Goal: Information Seeking & Learning: Find specific fact

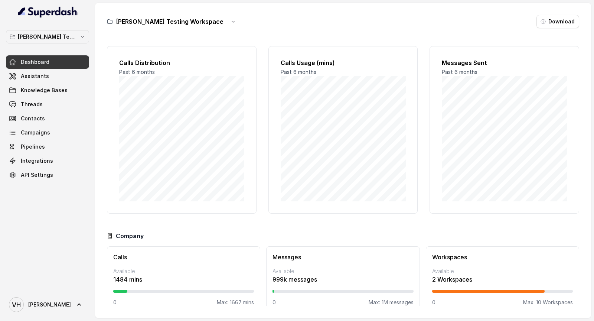
click at [21, 317] on div "VH Vivek" at bounding box center [47, 304] width 95 height 33
click at [29, 306] on span "Vivek" at bounding box center [49, 304] width 43 height 7
click at [48, 269] on div "Account" at bounding box center [47, 269] width 63 height 9
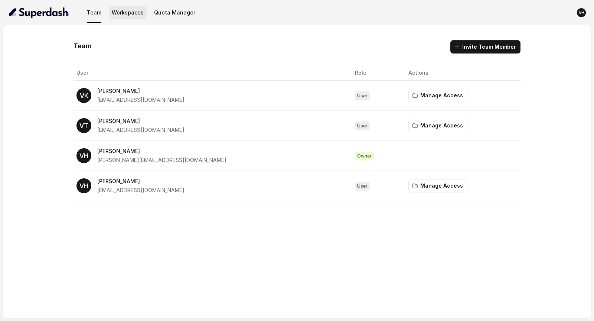
click at [132, 19] on button "Workspaces" at bounding box center [128, 12] width 38 height 13
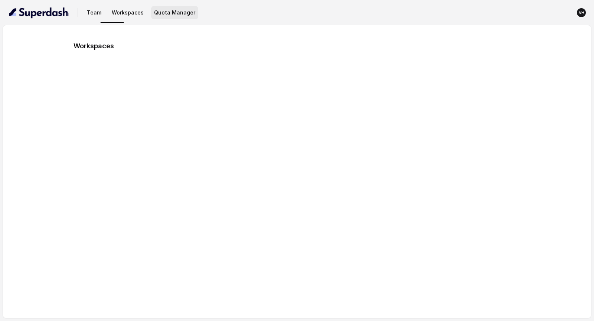
click at [163, 19] on button "Quota Manager" at bounding box center [174, 12] width 47 height 13
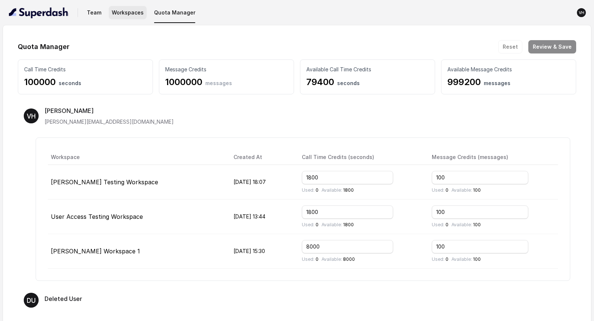
click at [126, 13] on button "Workspaces" at bounding box center [128, 12] width 38 height 13
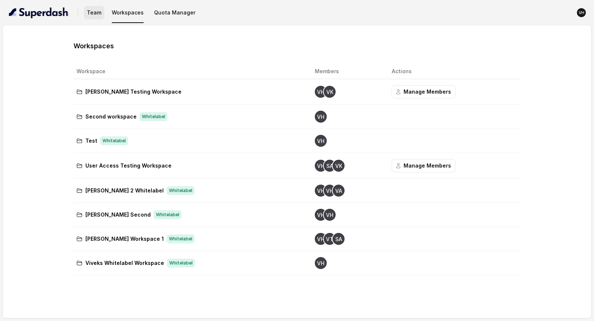
click at [91, 10] on button "Team" at bounding box center [94, 12] width 20 height 13
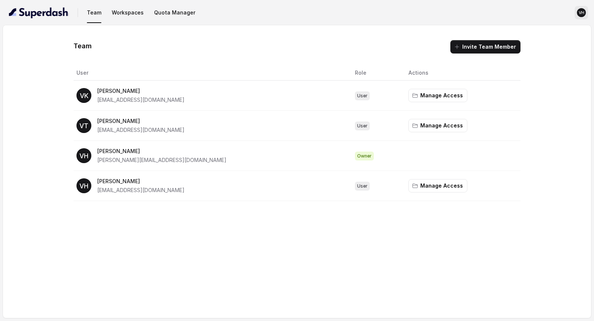
click at [581, 14] on text "VH" at bounding box center [582, 12] width 6 height 5
click at [150, 15] on nav "Team Workspaces Quota Manager VH" at bounding box center [297, 12] width 582 height 25
click at [151, 15] on button "Quota Manager" at bounding box center [174, 12] width 47 height 13
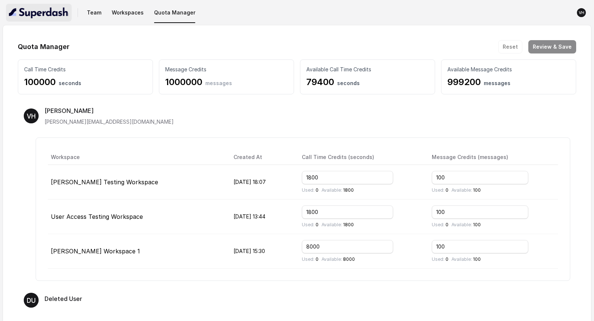
click at [44, 14] on img "button" at bounding box center [39, 13] width 60 height 12
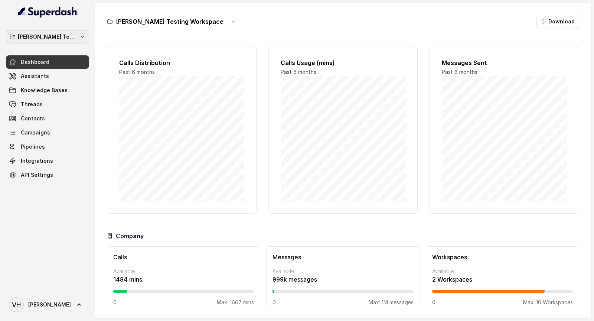
click at [46, 36] on p "Abhinav Testing Workspace" at bounding box center [47, 36] width 59 height 9
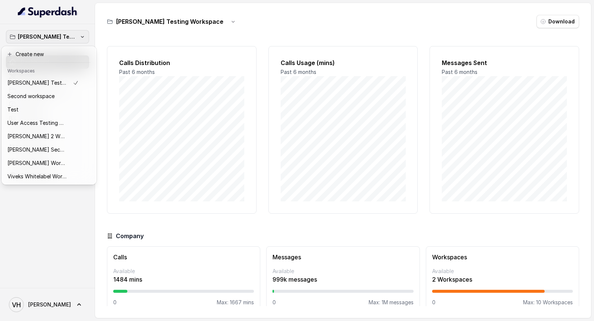
click at [43, 308] on nav "Abhinav Testing Workspace Dashboard Assistants Knowledge Bases Threads Contacts…" at bounding box center [47, 160] width 95 height 321
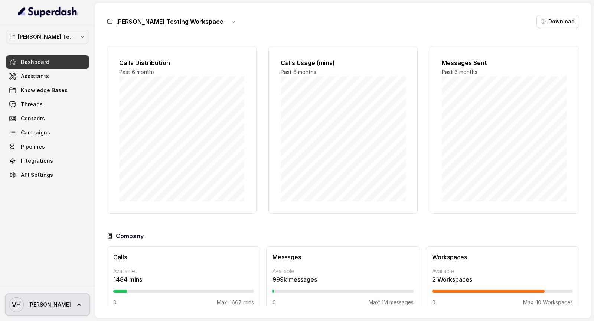
click at [39, 308] on span "Vivek" at bounding box center [49, 304] width 43 height 7
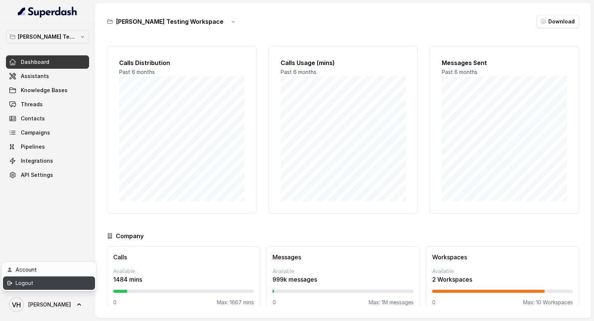
click at [54, 285] on div "Logout" at bounding box center [47, 283] width 63 height 9
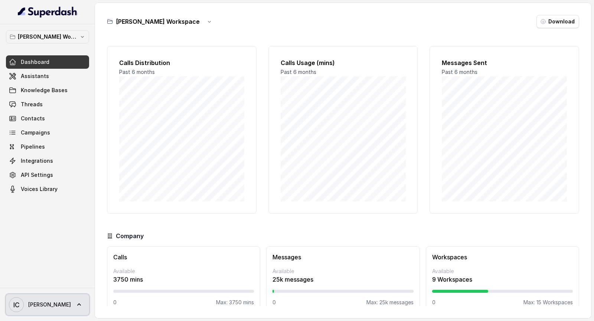
click at [33, 307] on span "Igor" at bounding box center [49, 304] width 43 height 7
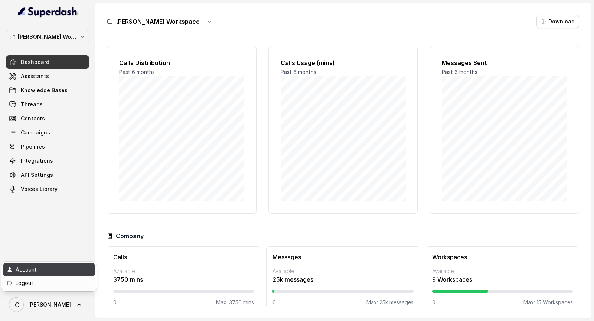
click at [61, 269] on div "Account" at bounding box center [47, 269] width 63 height 9
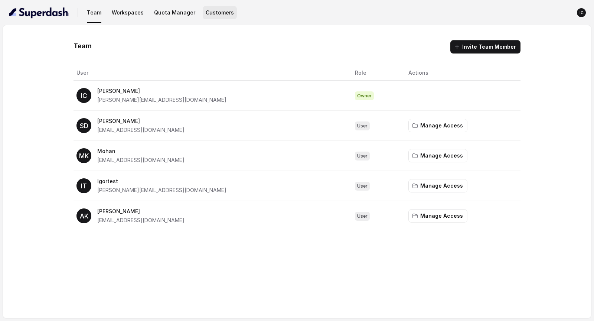
click at [219, 17] on button "Customers" at bounding box center [220, 12] width 34 height 13
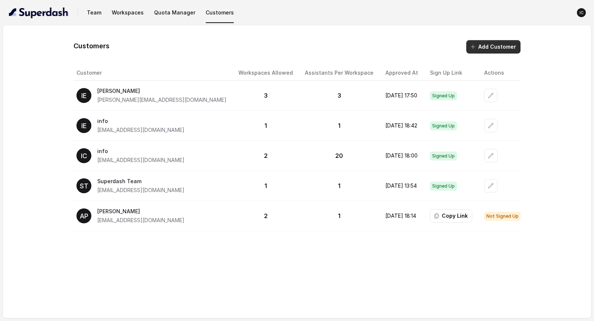
click at [505, 48] on button "Add Customer" at bounding box center [494, 46] width 54 height 13
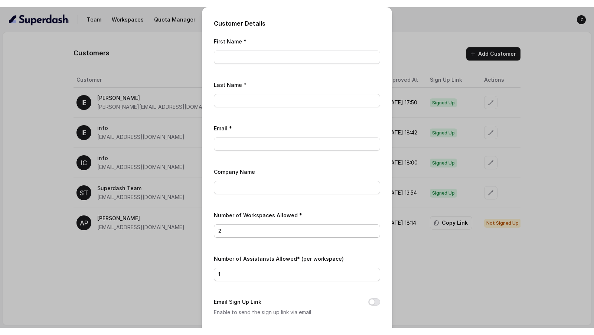
scroll to position [30, 0]
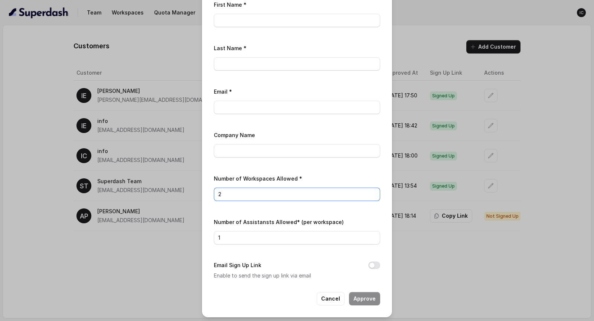
click at [483, 204] on div "Customer Details First Name * Last Name * Email * Company Name Number of Worksp…" at bounding box center [297, 160] width 594 height 321
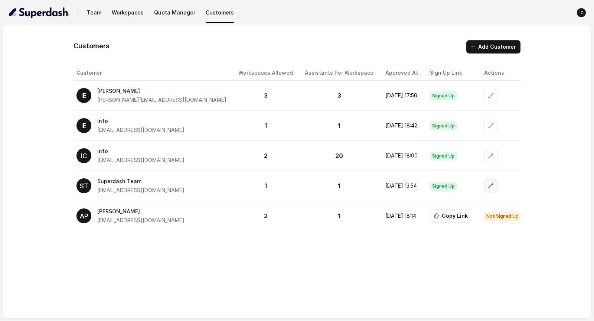
click at [487, 185] on button "button" at bounding box center [490, 185] width 13 height 13
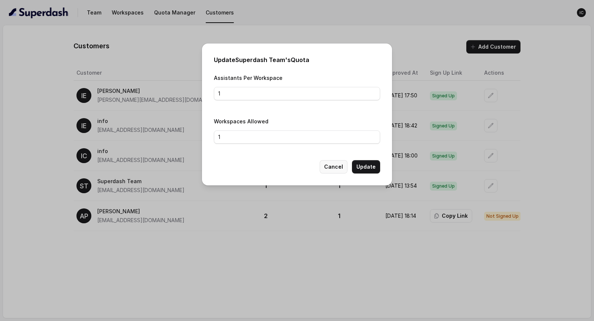
click at [332, 168] on button "Cancel" at bounding box center [334, 166] width 28 height 13
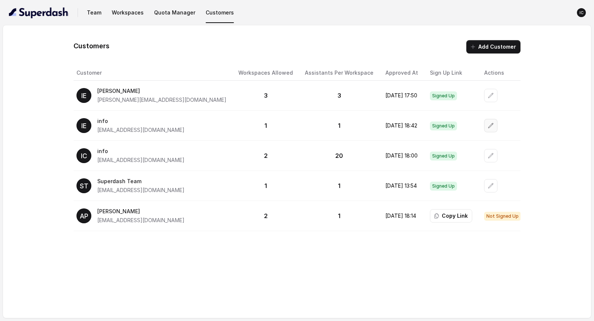
click at [485, 129] on button "button" at bounding box center [490, 125] width 13 height 13
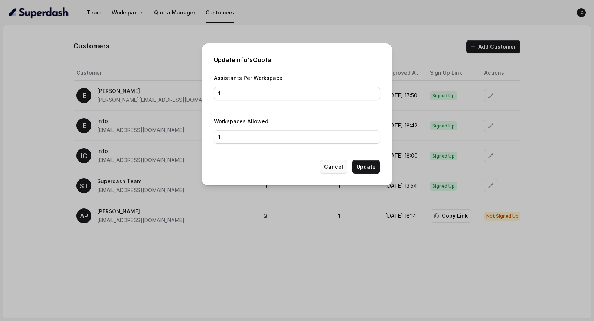
click at [329, 162] on button "Cancel" at bounding box center [334, 166] width 28 height 13
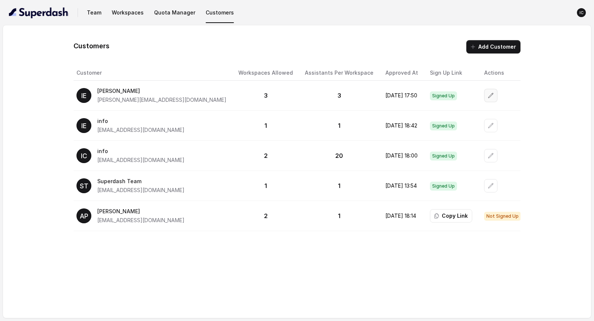
click at [488, 95] on icon "button" at bounding box center [491, 95] width 6 height 6
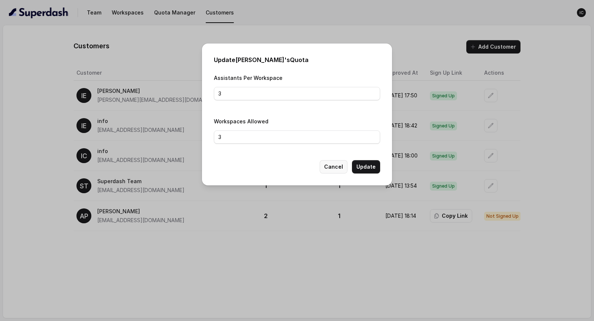
click at [340, 167] on button "Cancel" at bounding box center [334, 166] width 28 height 13
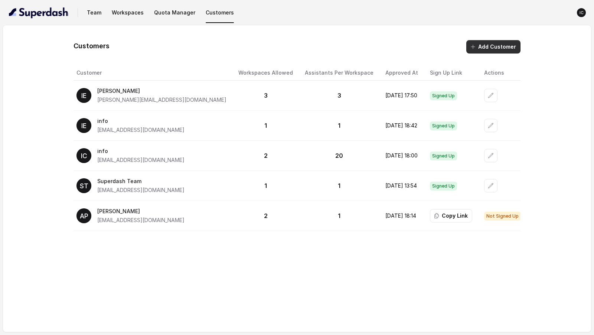
click at [492, 48] on button "Add Customer" at bounding box center [494, 46] width 54 height 13
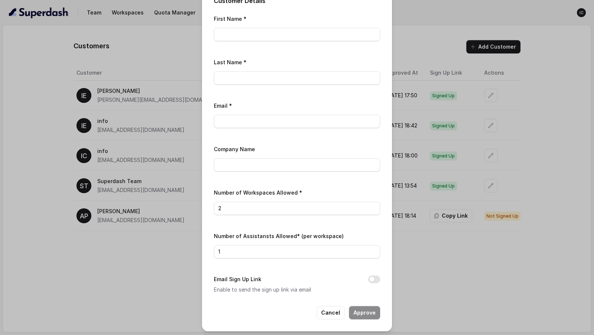
scroll to position [0, 0]
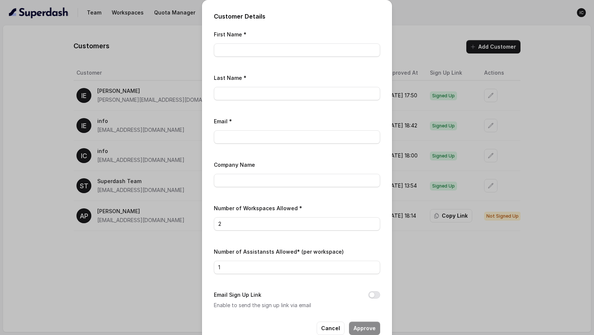
click at [475, 165] on div "Customer Details First Name * Last Name * Email * Company Name Number of Worksp…" at bounding box center [297, 167] width 594 height 335
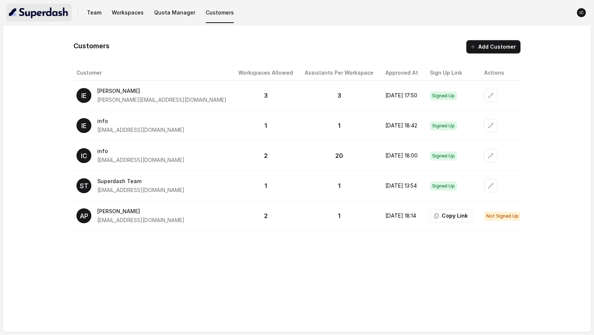
click at [41, 11] on img "button" at bounding box center [39, 13] width 60 height 12
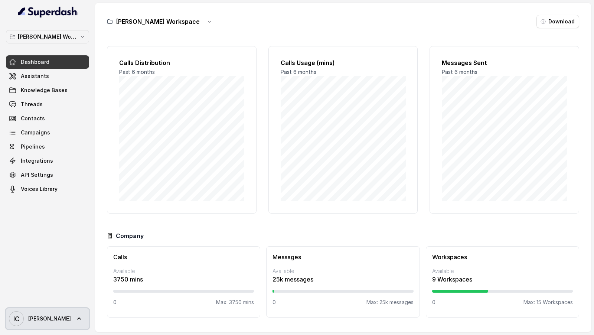
click at [58, 319] on link "IC Igor" at bounding box center [47, 318] width 83 height 21
click at [86, 248] on nav "Andres's Workspace Dashboard Assistants Knowledge Bases Threads Contacts Campai…" at bounding box center [47, 167] width 95 height 335
click at [26, 316] on span "IC Igor" at bounding box center [40, 318] width 62 height 15
click at [182, 217] on div "Andres's Workspace Dashboard Assistants Knowledge Bases Threads Contacts Campai…" at bounding box center [297, 167] width 594 height 335
click at [33, 319] on span "Igor" at bounding box center [49, 318] width 43 height 7
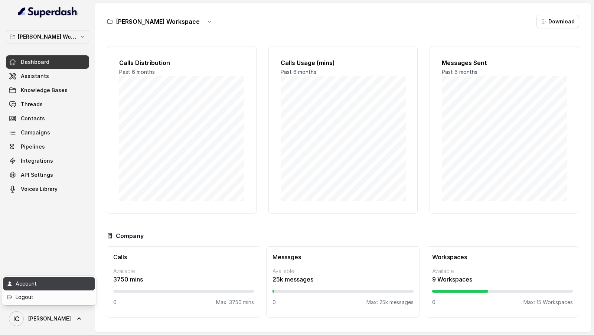
click at [53, 277] on link "Account" at bounding box center [49, 283] width 92 height 13
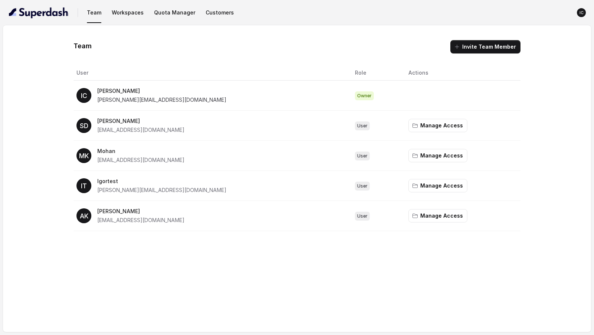
click at [101, 102] on span "igor@thedigitrans.com" at bounding box center [161, 100] width 129 height 6
drag, startPoint x: 101, startPoint y: 102, endPoint x: 152, endPoint y: 102, distance: 50.5
click at [152, 102] on span "igor@thedigitrans.com" at bounding box center [161, 100] width 129 height 6
copy span "igor@thedigitrans.com"
click at [32, 14] on img "button" at bounding box center [39, 13] width 60 height 12
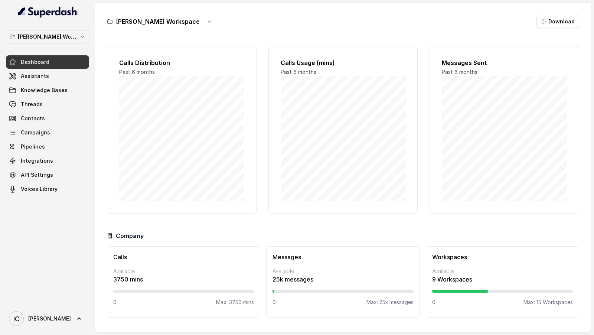
click at [19, 321] on div "IC Igor" at bounding box center [47, 318] width 95 height 33
click at [35, 321] on span "IC Igor" at bounding box center [40, 318] width 62 height 15
click at [32, 301] on div "Logout" at bounding box center [47, 297] width 63 height 9
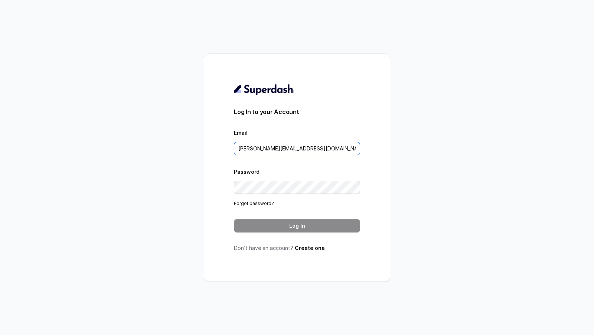
click at [312, 149] on input "vivek@trysuperdash.com" at bounding box center [297, 148] width 126 height 13
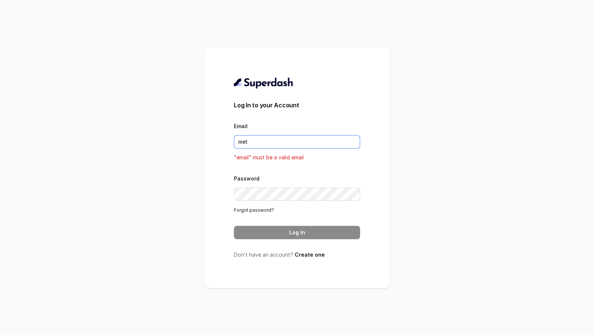
type input "[EMAIL_ADDRESS][DOMAIN_NAME]"
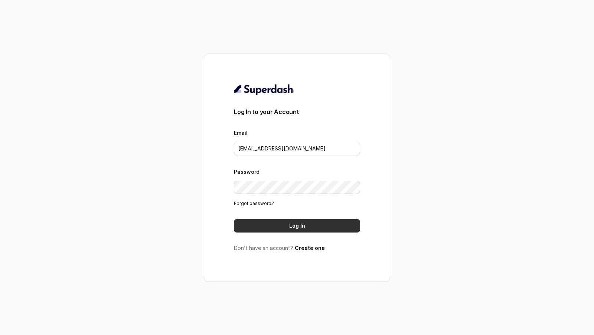
click at [314, 225] on button "Log In" at bounding box center [297, 225] width 126 height 13
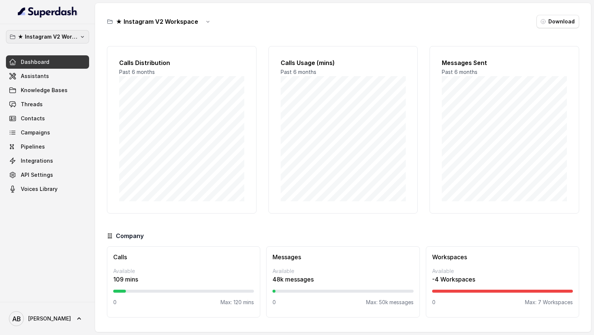
click at [48, 38] on p "★ Instagram V2 Workspace" at bounding box center [47, 36] width 59 height 9
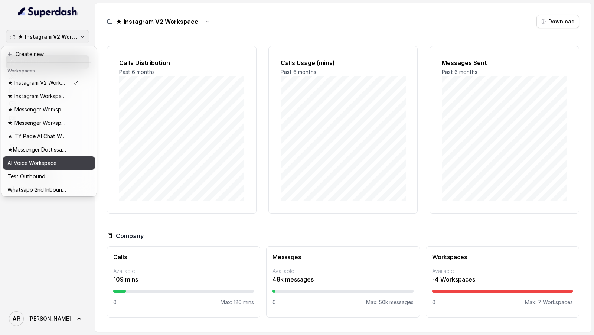
click at [46, 160] on p "AI Voice Workspace" at bounding box center [31, 163] width 49 height 9
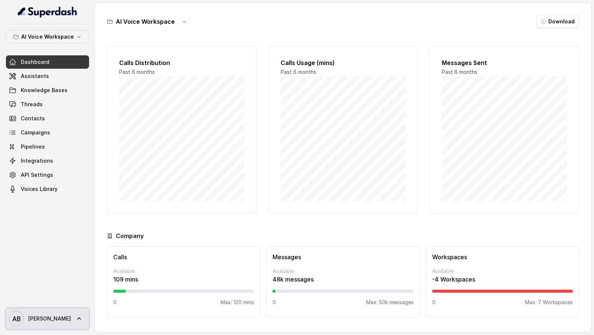
click at [44, 325] on span "AB Alessandro" at bounding box center [40, 318] width 62 height 15
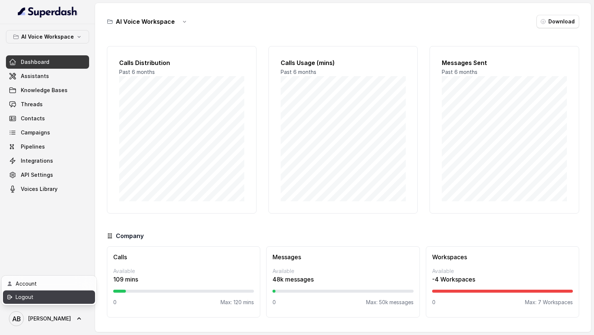
click at [65, 301] on div "Logout" at bounding box center [47, 297] width 63 height 9
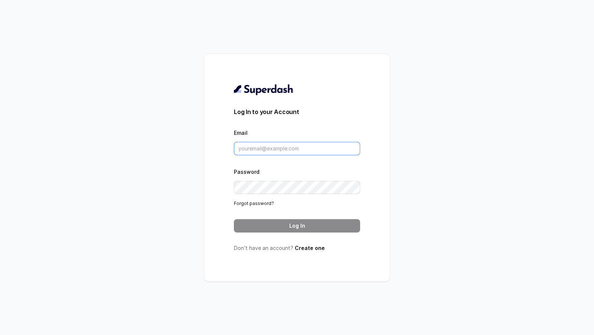
type input "[EMAIL_ADDRESS][DOMAIN_NAME]"
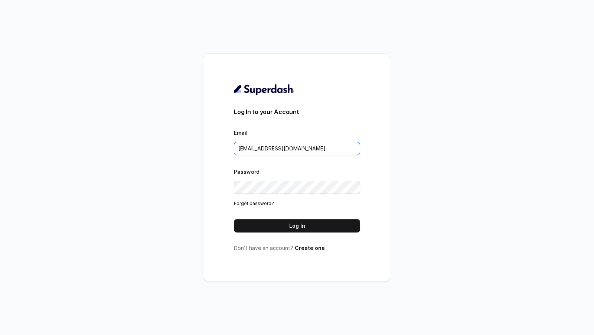
click at [322, 144] on input "[EMAIL_ADDRESS][DOMAIN_NAME]" at bounding box center [297, 148] width 126 height 13
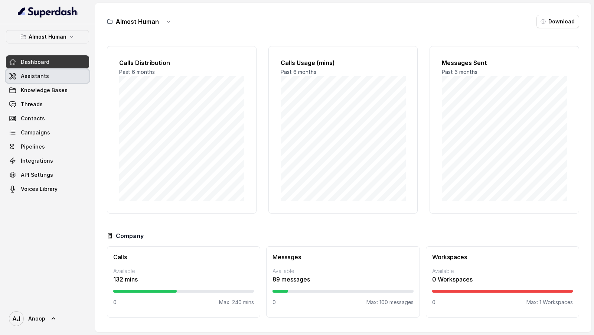
click at [53, 80] on link "Assistants" at bounding box center [47, 75] width 83 height 13
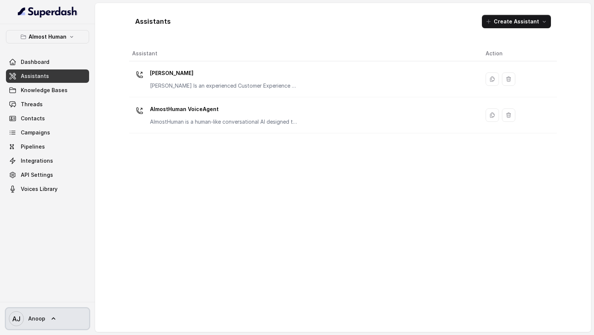
click at [37, 144] on span "Anoop" at bounding box center [36, 318] width 17 height 7
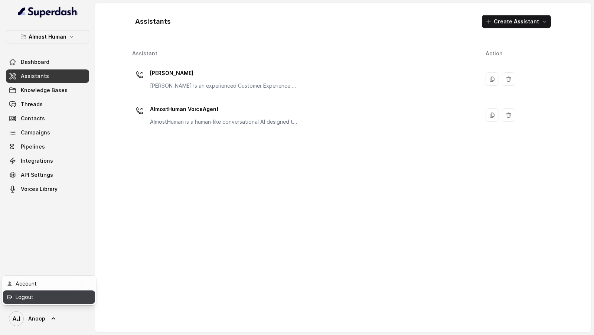
click at [53, 144] on link "Logout" at bounding box center [49, 296] width 92 height 13
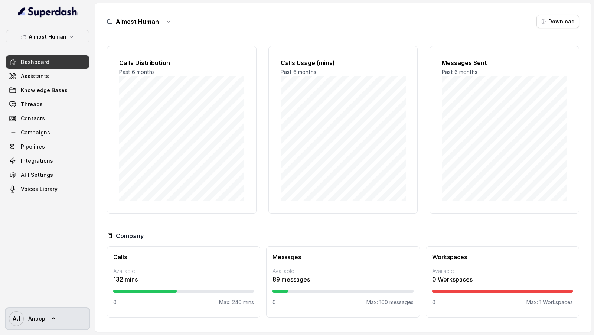
click at [42, 313] on span "AJ Anoop" at bounding box center [27, 318] width 36 height 15
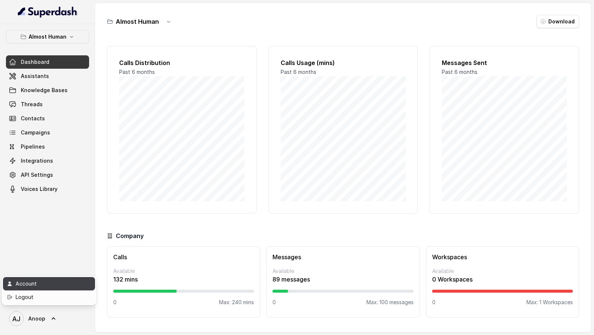
click at [71, 279] on div "Account" at bounding box center [47, 283] width 63 height 9
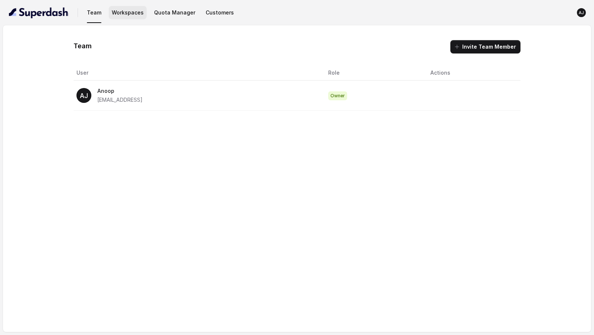
click at [133, 16] on button "Workspaces" at bounding box center [128, 12] width 38 height 13
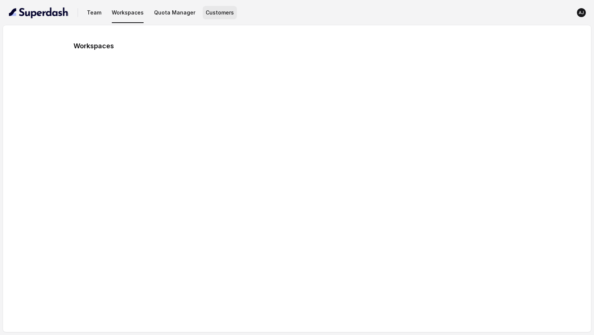
click at [215, 14] on button "Customers" at bounding box center [220, 12] width 34 height 13
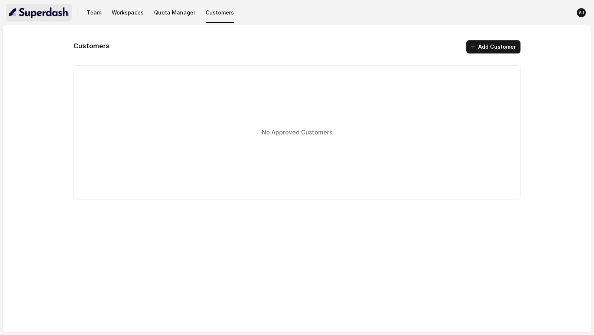
click at [41, 9] on img "button" at bounding box center [39, 13] width 60 height 12
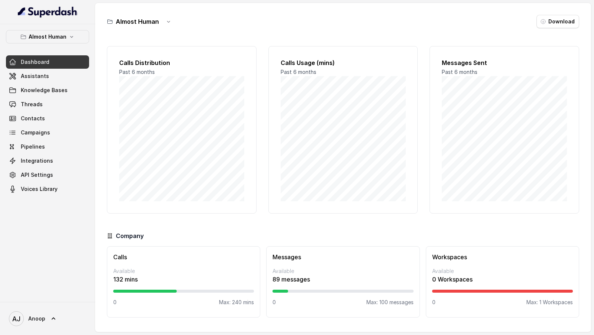
click at [29, 313] on span "AJ Anoop" at bounding box center [27, 318] width 36 height 15
click at [77, 297] on div "Logout" at bounding box center [47, 297] width 63 height 9
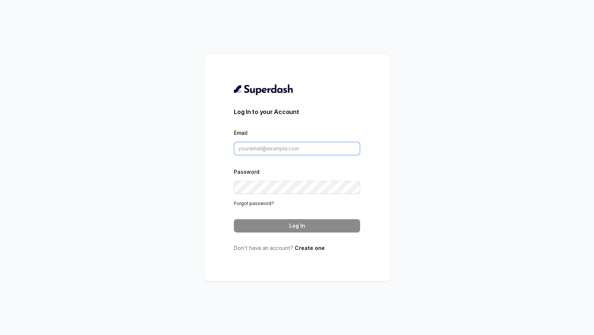
type input "[EMAIL_ADDRESS][DOMAIN_NAME]"
click at [318, 152] on input "[EMAIL_ADDRESS][DOMAIN_NAME]" at bounding box center [297, 148] width 126 height 13
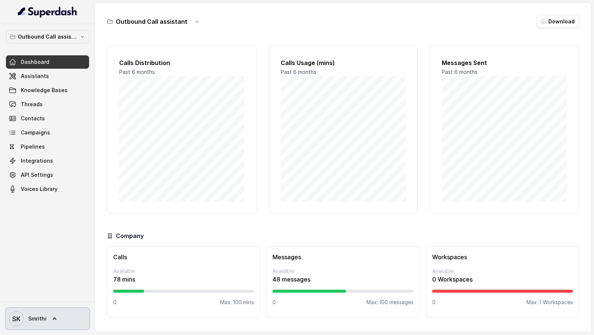
click at [46, 323] on link "SK Smrithi" at bounding box center [47, 318] width 83 height 21
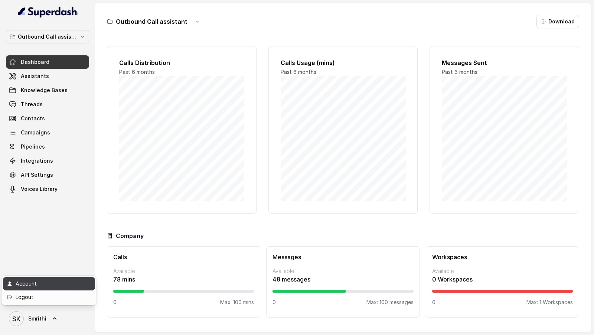
click at [61, 282] on div "Account" at bounding box center [47, 283] width 63 height 9
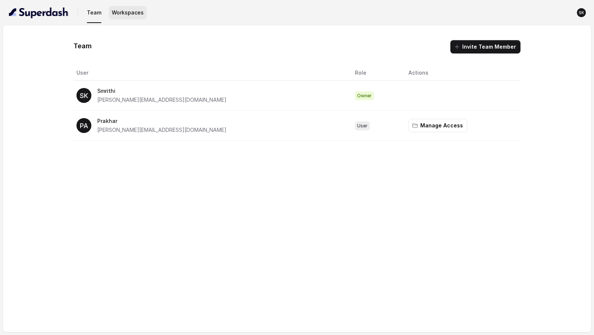
click at [127, 11] on button "Workspaces" at bounding box center [128, 12] width 38 height 13
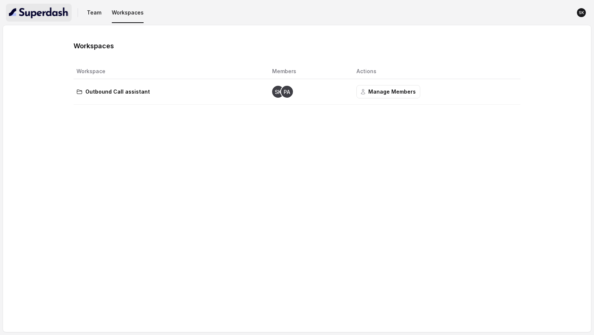
click at [49, 13] on img "button" at bounding box center [39, 13] width 60 height 12
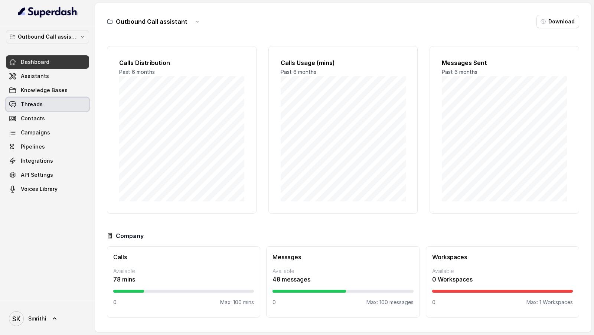
click at [33, 104] on span "Threads" at bounding box center [32, 104] width 22 height 7
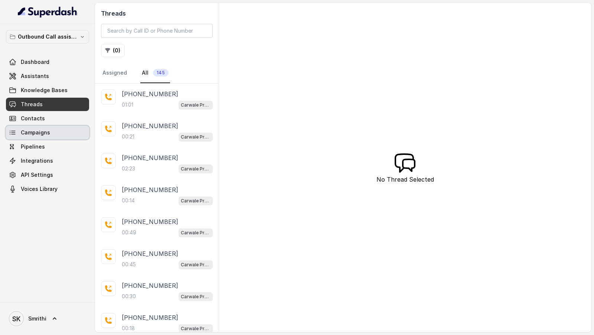
click at [44, 130] on span "Campaigns" at bounding box center [35, 132] width 29 height 7
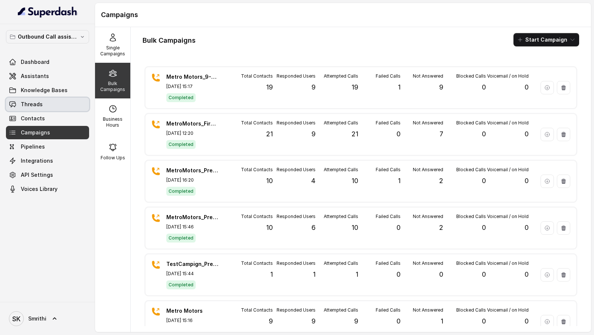
click at [47, 104] on link "Threads" at bounding box center [47, 104] width 83 height 13
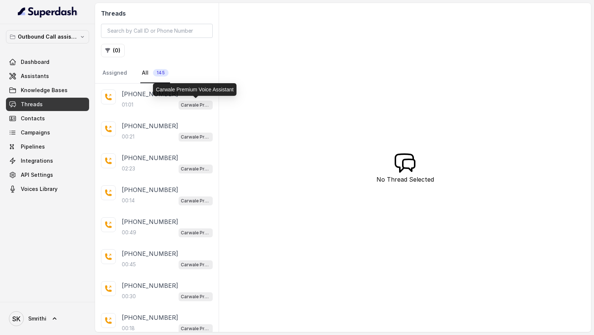
click at [183, 107] on p "Carwale Premium Voice Assistant" at bounding box center [196, 104] width 30 height 7
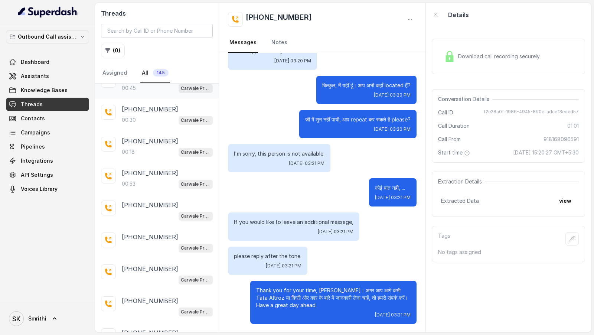
scroll to position [176, 0]
click at [161, 211] on div "Carwale Premium Voice Assistant" at bounding box center [167, 216] width 91 height 10
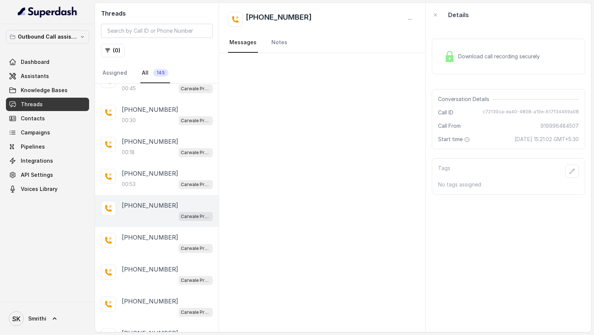
click at [513, 61] on div "Download call recording securely" at bounding box center [492, 56] width 102 height 17
click at [159, 227] on div "[PHONE_NUMBER] Carwale Premium Voice Assistant" at bounding box center [157, 243] width 124 height 32
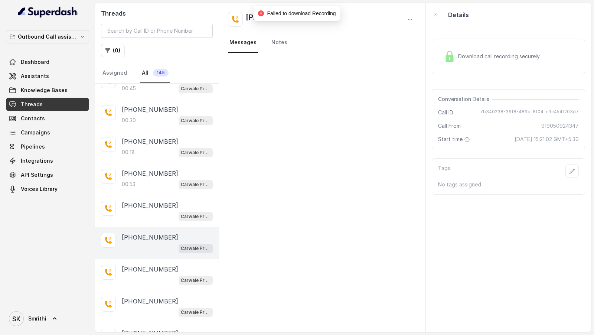
click at [160, 236] on p "[PHONE_NUMBER]" at bounding box center [150, 237] width 56 height 9
click at [474, 61] on div "Download call recording securely" at bounding box center [492, 56] width 102 height 17
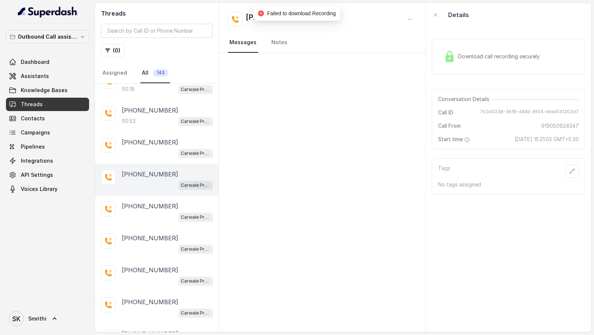
scroll to position [242, 0]
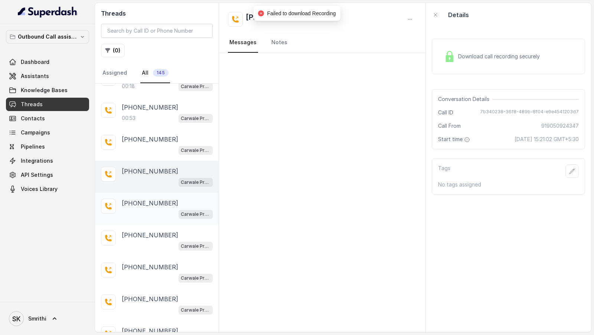
click at [147, 210] on div "Carwale Premium Voice Assistant" at bounding box center [167, 214] width 91 height 10
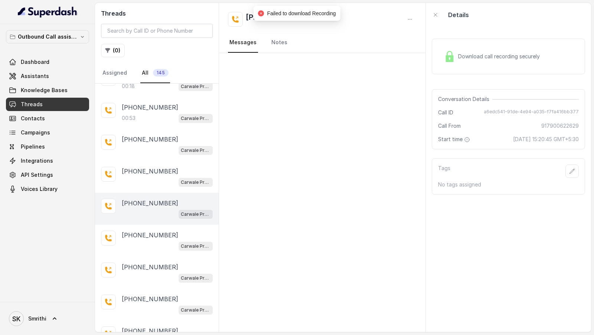
click at [495, 65] on div "Download call recording securely" at bounding box center [508, 57] width 153 height 36
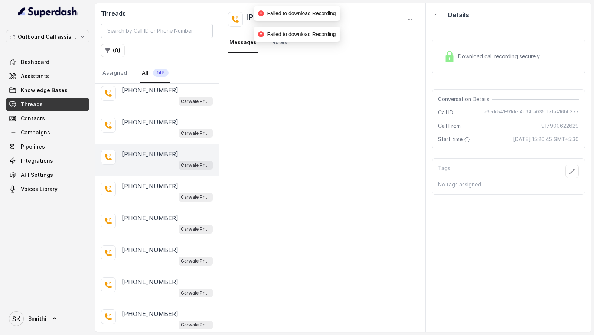
scroll to position [302, 0]
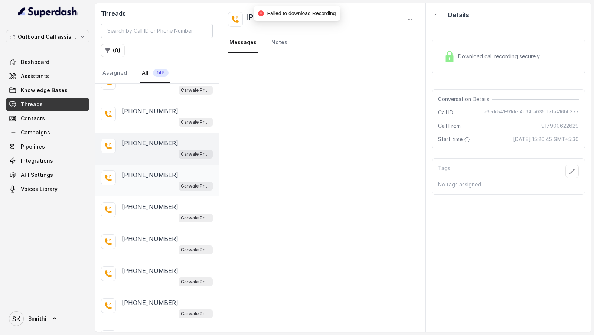
click at [166, 181] on div "Carwale Premium Voice Assistant" at bounding box center [167, 186] width 91 height 10
click at [511, 56] on span "Download call recording securely" at bounding box center [500, 56] width 85 height 7
click at [158, 213] on div "Carwale Premium Voice Assistant" at bounding box center [167, 218] width 91 height 10
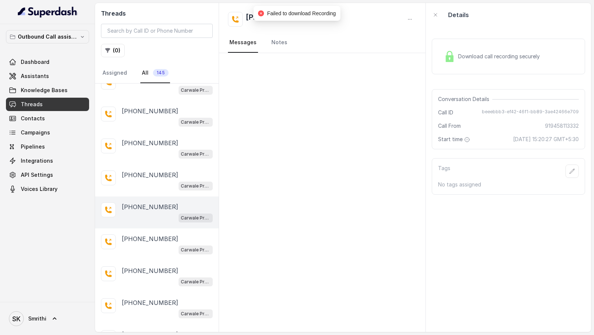
click at [534, 58] on span "Download call recording securely" at bounding box center [500, 56] width 85 height 7
click at [145, 253] on div "+918570870783 Carwale Premium Voice Assistant" at bounding box center [157, 244] width 124 height 32
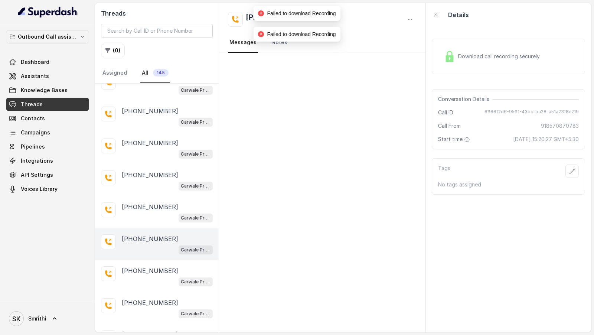
click at [507, 75] on div "Download call recording securely" at bounding box center [508, 57] width 153 height 48
click at [509, 58] on span "Download call recording securely" at bounding box center [500, 56] width 85 height 7
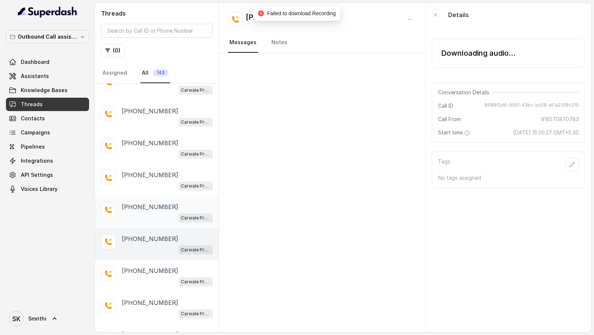
scroll to position [359, 0]
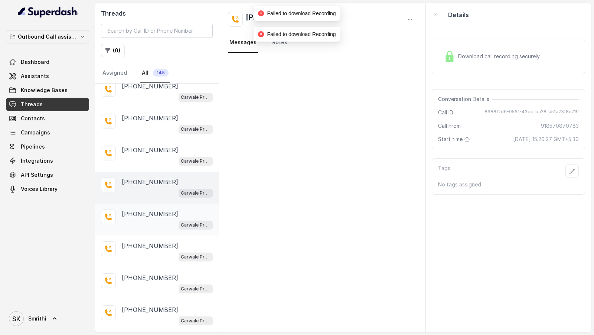
click at [160, 213] on div "+919728808009 Carwale Premium Voice Assistant" at bounding box center [167, 219] width 91 height 20
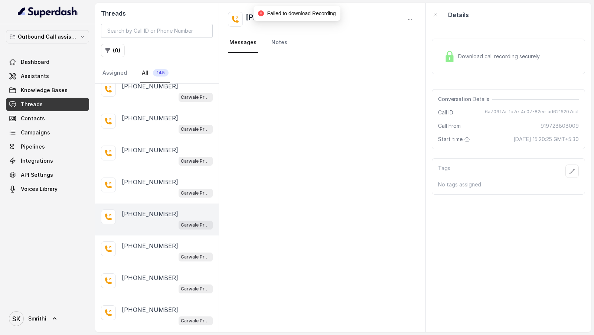
click at [481, 75] on div "Download call recording securely" at bounding box center [508, 57] width 153 height 48
click at [491, 58] on span "Download call recording securely" at bounding box center [500, 56] width 85 height 7
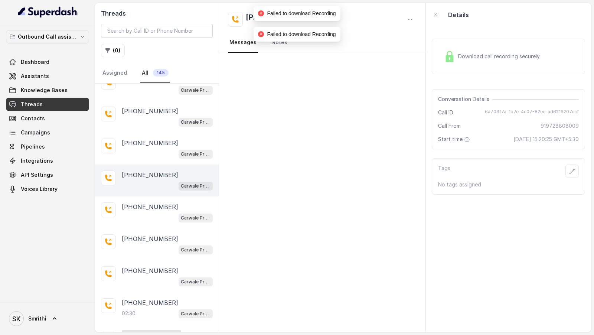
scroll to position [403, 0]
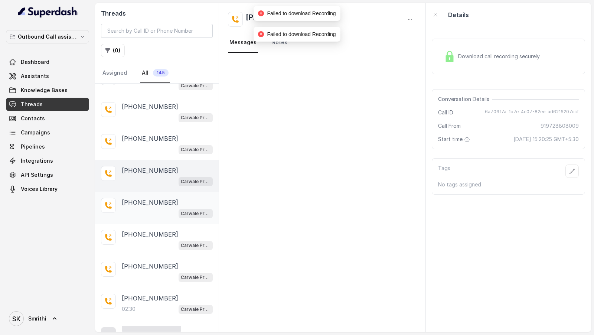
click at [149, 200] on p "+918950664143" at bounding box center [150, 202] width 56 height 9
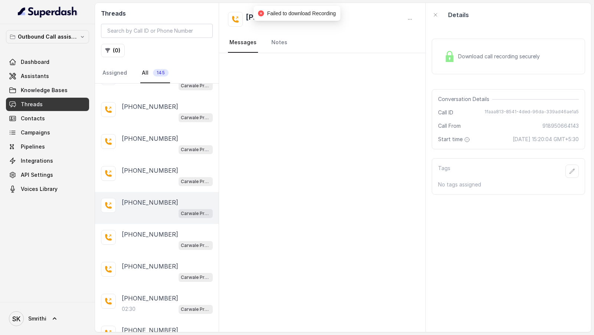
click at [488, 61] on div "Download call recording securely" at bounding box center [492, 56] width 102 height 17
click at [143, 240] on div "Carwale Premium Voice Assistant" at bounding box center [167, 245] width 91 height 10
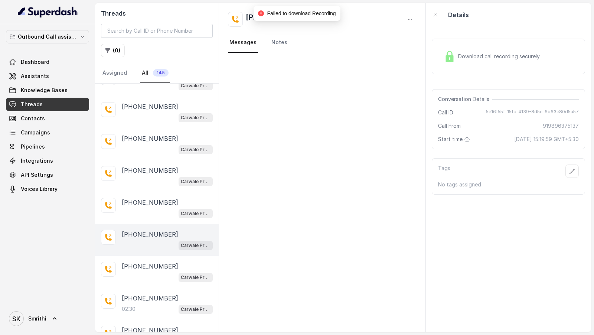
click at [519, 51] on div "Download call recording securely" at bounding box center [492, 56] width 102 height 17
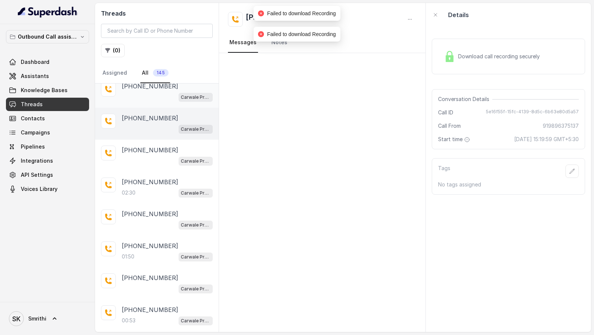
scroll to position [528, 0]
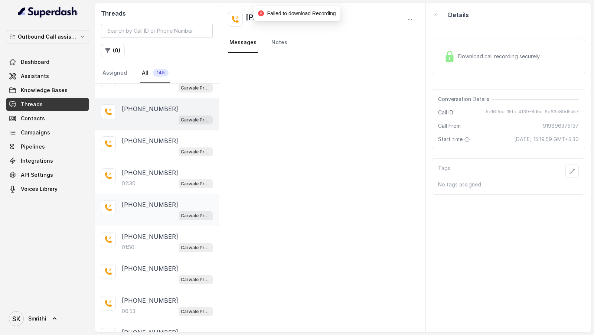
click at [180, 194] on div "+919813381211 Carwale Premium Voice Assistant" at bounding box center [157, 210] width 124 height 32
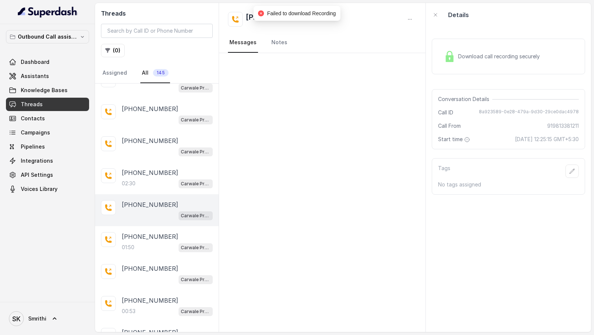
click at [513, 54] on span "Download call recording securely" at bounding box center [500, 56] width 85 height 7
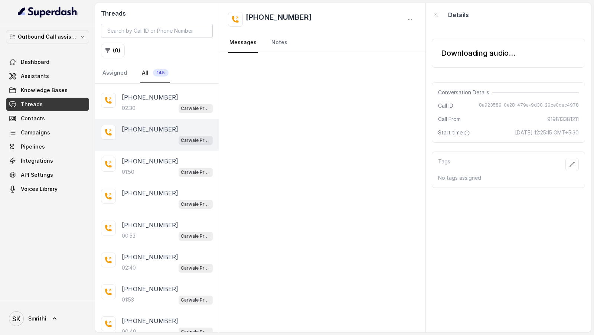
scroll to position [608, 0]
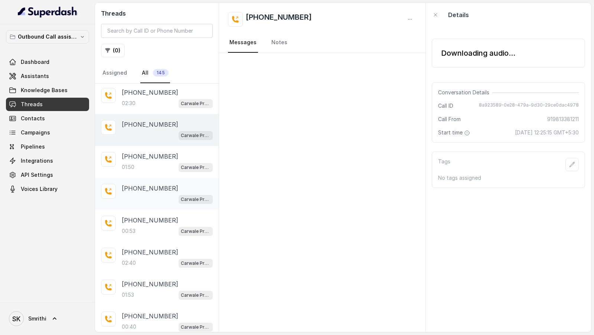
click at [176, 194] on div "Carwale Premium Voice Assistant" at bounding box center [167, 199] width 91 height 10
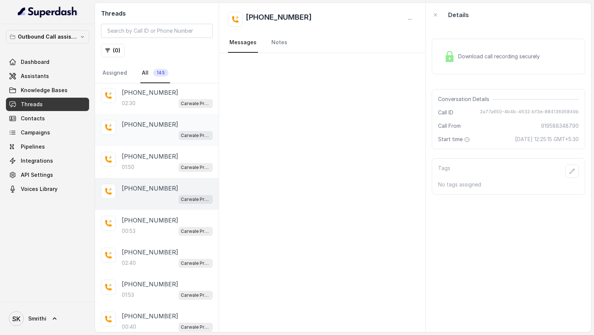
click at [181, 123] on div "+919813381211 Carwale Premium Voice Assistant" at bounding box center [167, 130] width 91 height 20
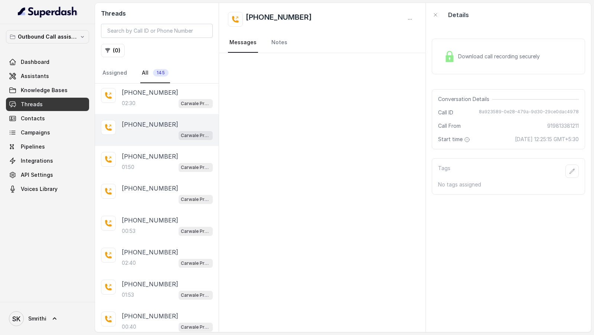
click at [538, 65] on div "Download call recording securely" at bounding box center [508, 57] width 153 height 36
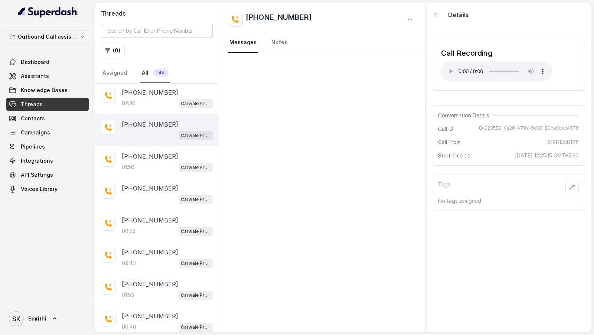
click at [495, 131] on span "8a923589-0e28-479a-9d30-29ce0dac4978" at bounding box center [529, 128] width 100 height 7
click at [495, 130] on span "8a923589-0e28-479a-9d30-29ce0dac4978" at bounding box center [529, 128] width 100 height 7
click at [498, 130] on span "8a923589-0e28-479a-9d30-29ce0dac4978" at bounding box center [529, 128] width 100 height 7
copy span "8a923589-0e28-479a-9d30-29ce0dac4978"
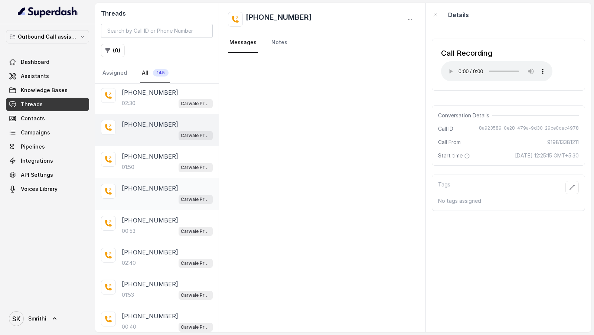
click at [145, 184] on p "+919588348790" at bounding box center [150, 188] width 56 height 9
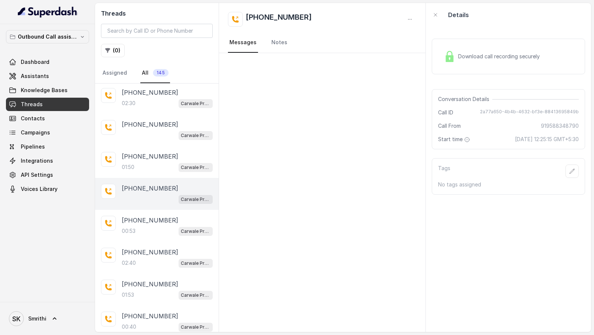
click at [474, 61] on div "Download call recording securely" at bounding box center [492, 56] width 102 height 17
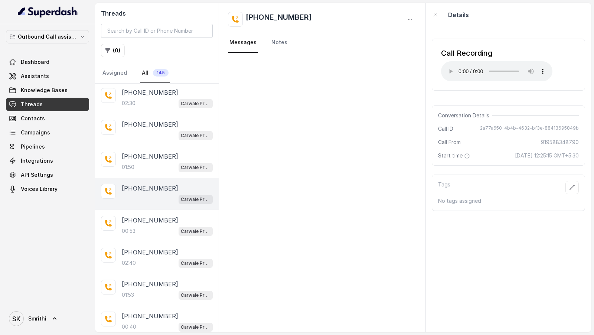
click at [497, 128] on span "2a77a650-4b4b-4632-bf3e-88413695849b" at bounding box center [529, 128] width 99 height 7
copy span "2a77a650-4b4b-4632-bf3e-88413695849b"
click at [171, 226] on div "00:53 Carwale Premium Voice Assistant" at bounding box center [167, 231] width 91 height 10
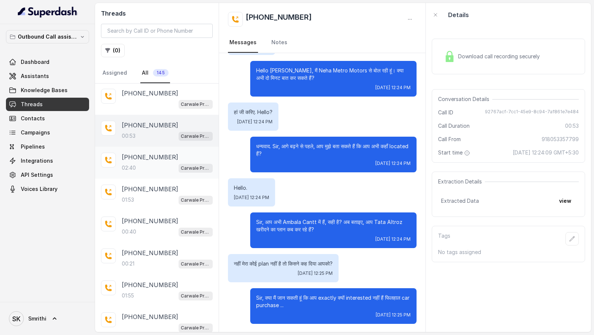
scroll to position [731, 0]
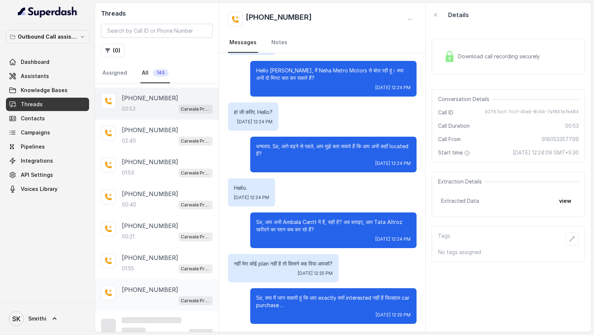
click at [146, 296] on div "Carwale Premium Voice Assistant" at bounding box center [167, 301] width 91 height 10
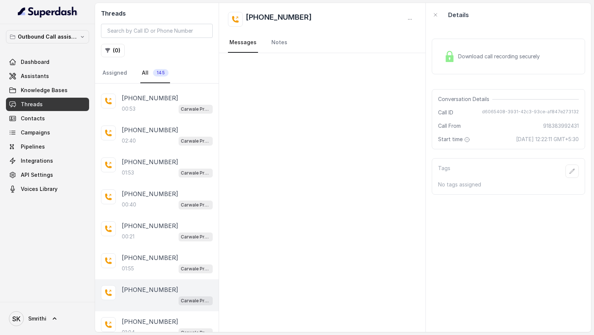
click at [535, 55] on span "Download call recording securely" at bounding box center [500, 56] width 85 height 7
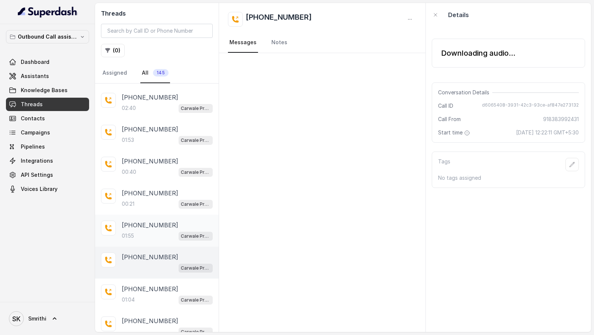
scroll to position [764, 0]
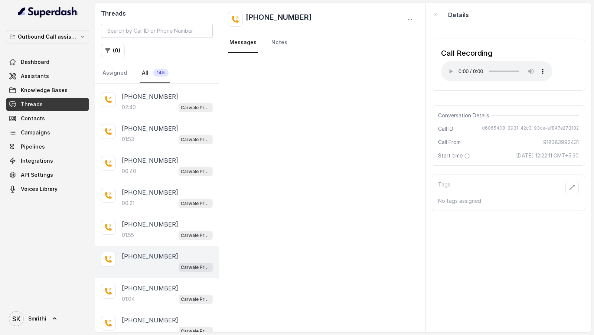
click at [498, 127] on span "d6065408-3931-42c3-93ce-af847e273132" at bounding box center [530, 128] width 97 height 7
copy span "d6065408-3931-42c3-93ce-af847e273132"
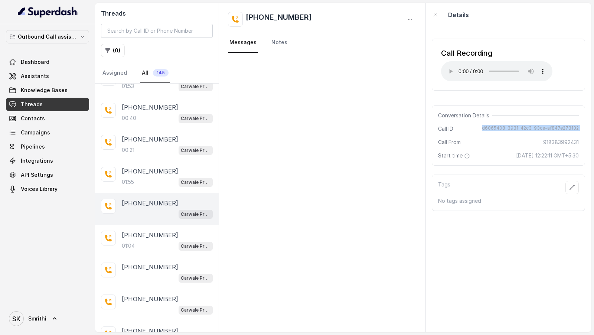
scroll to position [818, 0]
click at [146, 262] on p "+919350572223" at bounding box center [150, 266] width 56 height 9
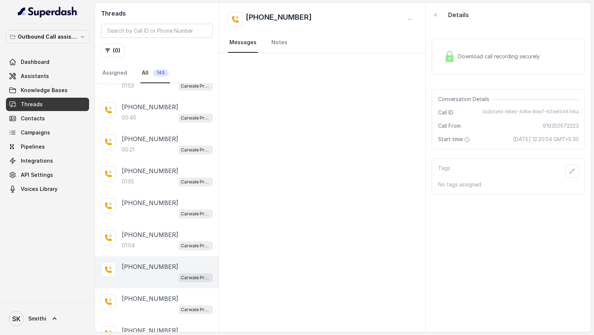
click at [525, 62] on div "Download call recording securely" at bounding box center [492, 56] width 102 height 17
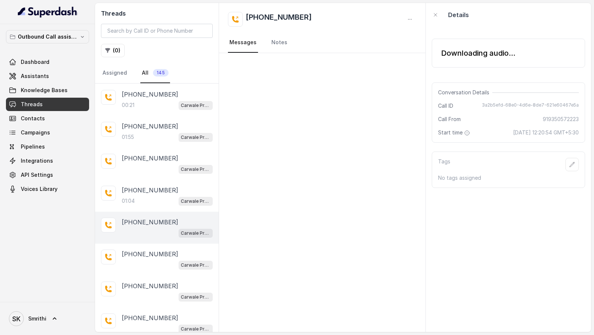
scroll to position [870, 0]
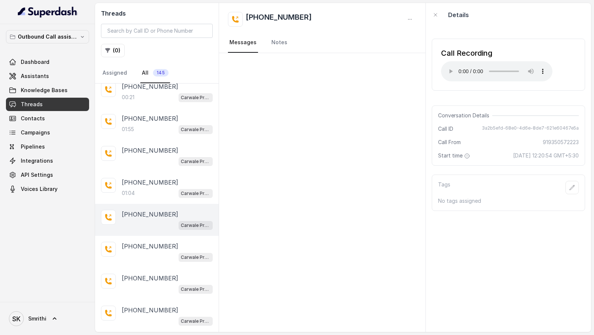
click at [497, 129] on span "3a2b5efd-68e0-4d6e-8de7-621e60467e5a" at bounding box center [530, 128] width 97 height 7
copy span "3a2b5efd-68e0-4d6e-8de7-621e60467e5a"
click at [166, 242] on div "+919812447151" at bounding box center [167, 246] width 91 height 9
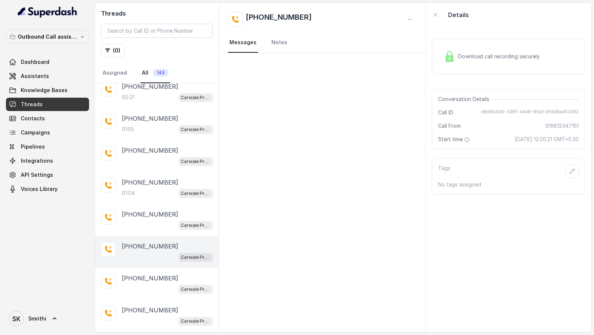
click at [527, 60] on div "Download call recording securely" at bounding box center [492, 56] width 102 height 17
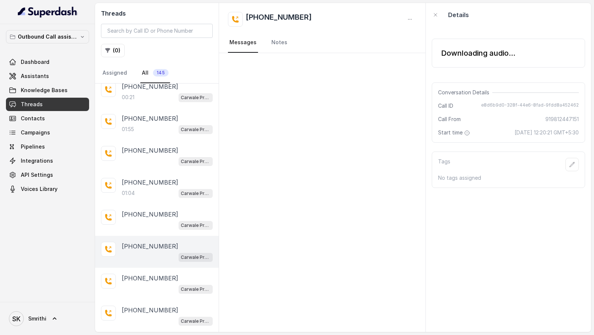
scroll to position [909, 0]
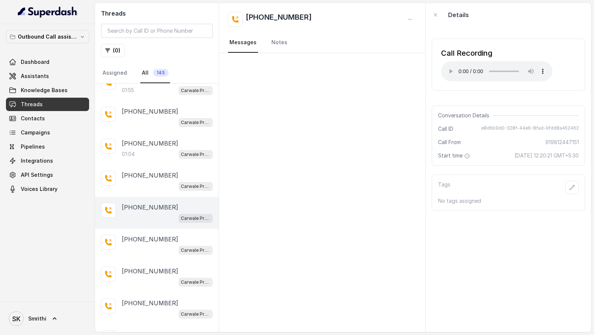
click at [493, 128] on span "e8d6b9d0-328f-44e6-8fad-9fdd8a452462" at bounding box center [530, 128] width 98 height 7
copy span "e8d6b9d0-328f-44e6-8fad-9fdd8a452462"
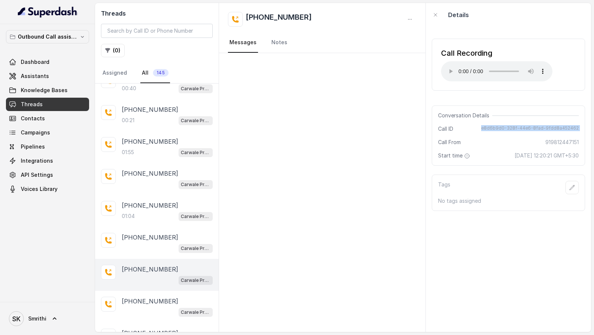
scroll to position [905, 0]
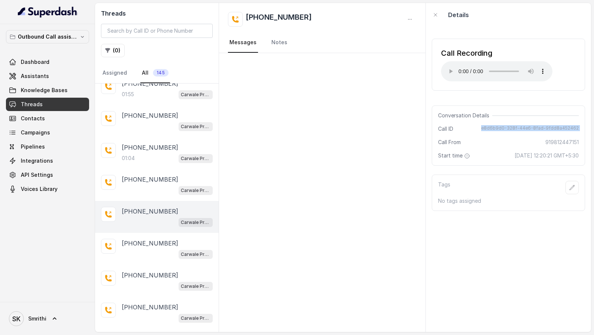
copy span "e8d6b9d0-328f-44e6-8fad-9fdd8a452462"
click at [145, 249] on div "Carwale Premium Voice Assistant" at bounding box center [167, 254] width 91 height 10
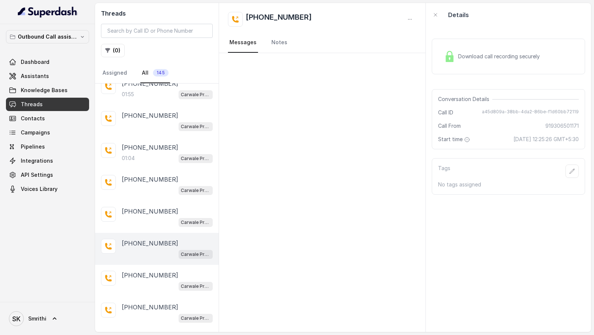
click at [505, 109] on span "a45d809a-38bb-4da2-86be-f1d60bb72119" at bounding box center [530, 112] width 97 height 7
copy span "a45d809a-38bb-4da2-86be-f1d60bb72119"
click at [143, 281] on div "Carwale Premium Voice Assistant" at bounding box center [167, 286] width 91 height 10
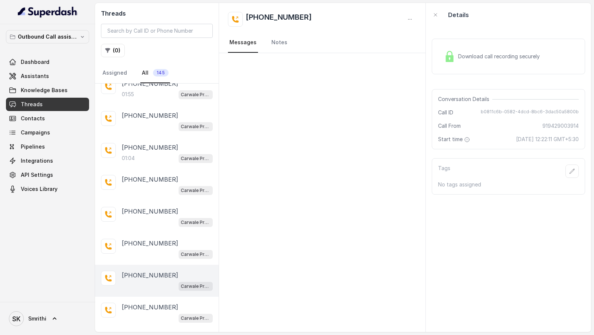
click at [486, 52] on div "Download call recording securely" at bounding box center [492, 56] width 102 height 17
click at [125, 249] on div "Carwale Premium Voice Assistant" at bounding box center [167, 254] width 91 height 10
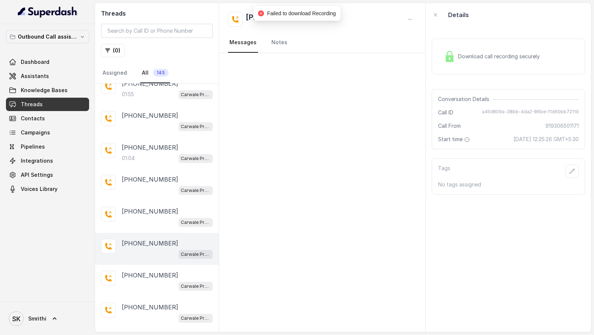
click at [526, 65] on div "Download call recording securely" at bounding box center [508, 57] width 153 height 36
click at [146, 303] on p "+917078896342" at bounding box center [150, 307] width 56 height 9
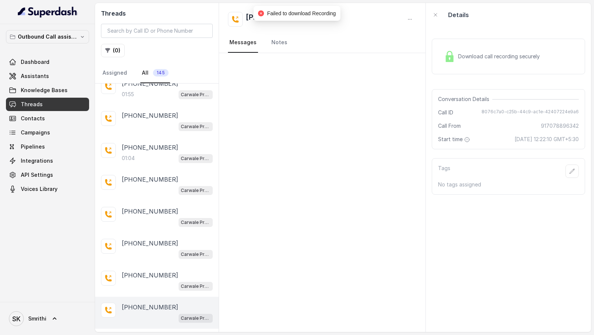
click at [543, 66] on div "Download call recording securely" at bounding box center [508, 57] width 153 height 36
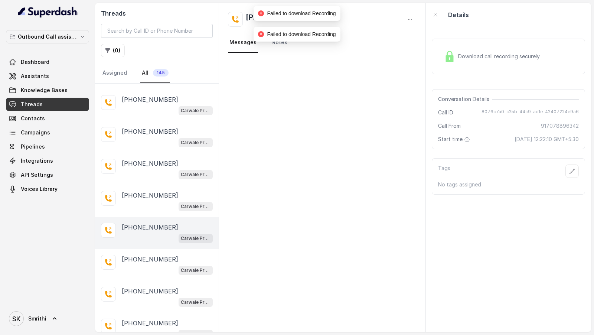
scroll to position [1015, 0]
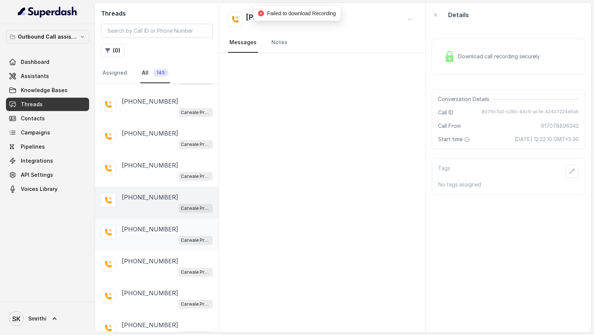
click at [168, 225] on div "+919996384312" at bounding box center [167, 229] width 91 height 9
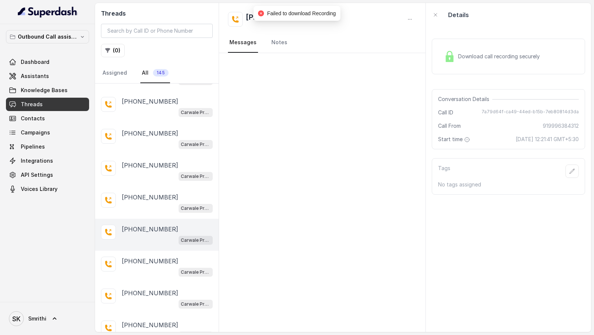
click at [559, 44] on div "Download call recording securely" at bounding box center [508, 57] width 153 height 36
click at [152, 267] on div "Carwale Premium Voice Assistant" at bounding box center [167, 272] width 91 height 10
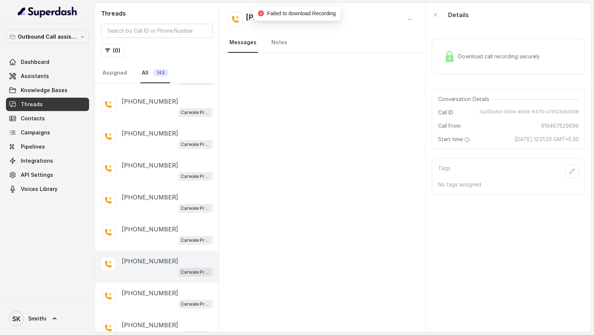
click at [476, 59] on span "Download call recording securely" at bounding box center [500, 56] width 85 height 7
click at [155, 289] on p "+919780177886" at bounding box center [150, 293] width 56 height 9
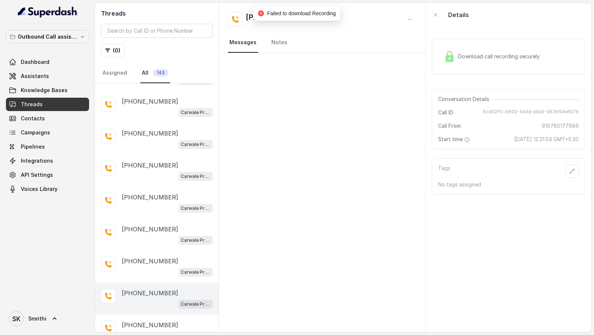
click at [504, 62] on div "Download call recording securely" at bounding box center [492, 56] width 102 height 17
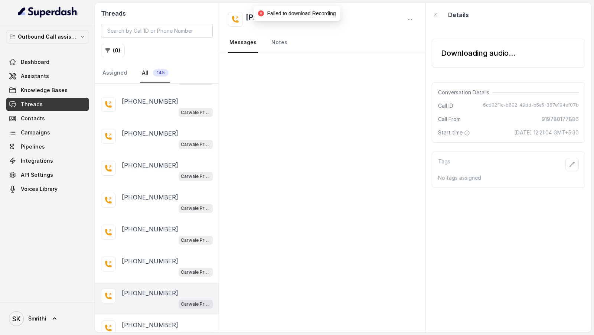
scroll to position [1047, 0]
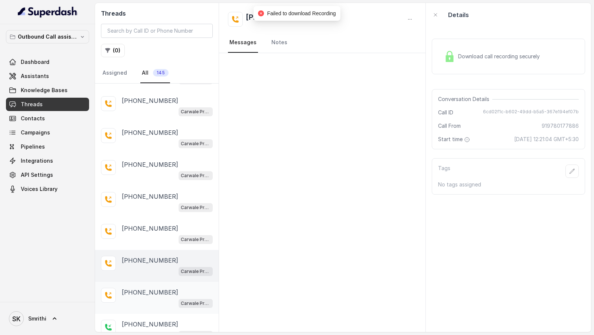
click at [162, 288] on p "+917419271160" at bounding box center [150, 292] width 56 height 9
click at [496, 74] on div "Download call recording securely" at bounding box center [508, 57] width 153 height 48
click at [502, 55] on span "Download call recording securely" at bounding box center [500, 56] width 85 height 7
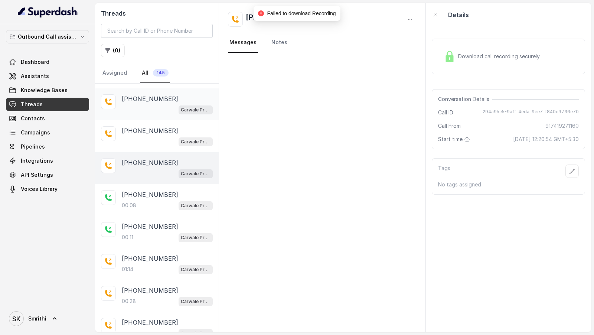
scroll to position [1284, 0]
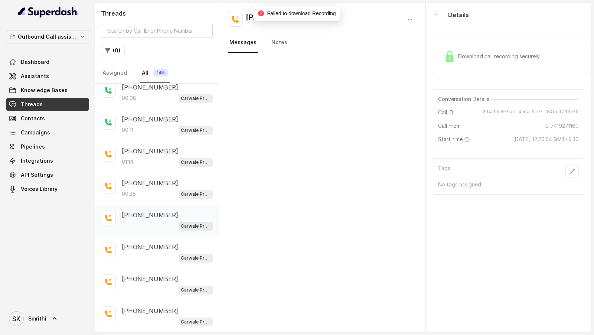
click at [165, 211] on div "+919306501171 Carwale Premium Voice Assistant" at bounding box center [167, 221] width 91 height 20
click at [488, 61] on div "Download call recording securely" at bounding box center [492, 56] width 102 height 17
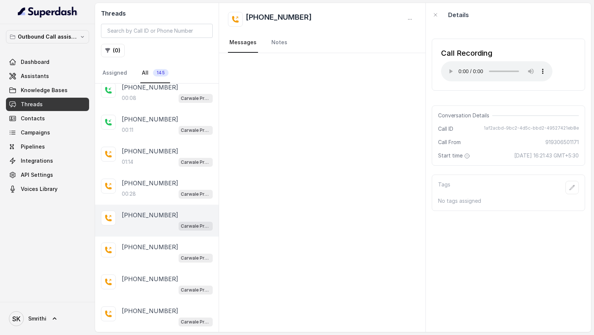
click at [508, 126] on span "1af2acbd-9bc2-4d5c-bbd2-49527421eb8e" at bounding box center [531, 128] width 95 height 7
copy span "1af2acbd-9bc2-4d5c-bbd2-49527421eb8e"
click at [152, 253] on div "Carwale Premium Voice Assistant" at bounding box center [167, 258] width 91 height 10
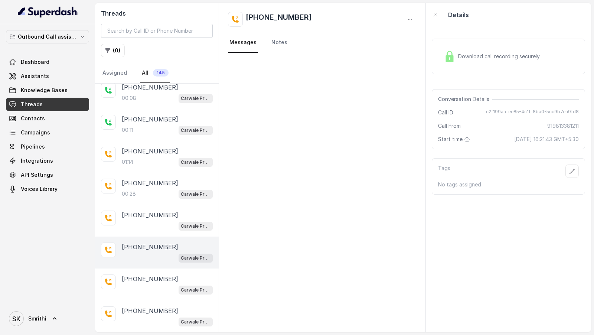
click at [511, 65] on div "Download call recording securely" at bounding box center [508, 57] width 153 height 36
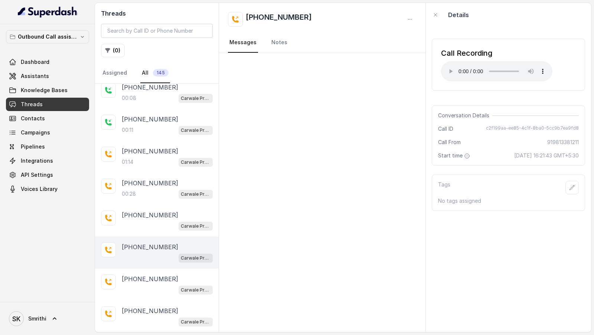
click at [495, 127] on span "c2f199aa-ee85-4c1f-8ba0-5cc9b7ea9fd8" at bounding box center [532, 128] width 93 height 7
copy span "c2f199aa-ee85-4c1f-8ba0-5cc9b7ea9fd8"
click at [114, 278] on div "+919588348790 Carwale Premium Voice Assistant" at bounding box center [157, 285] width 124 height 32
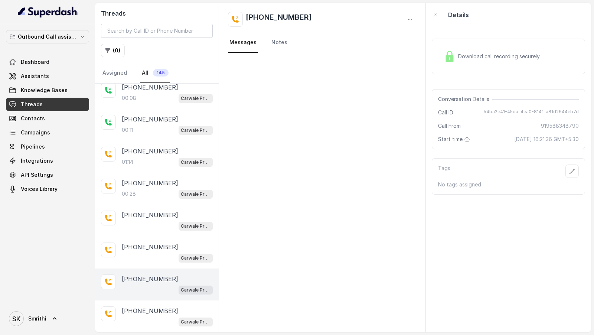
click at [532, 38] on div "Download call recording securely" at bounding box center [508, 57] width 153 height 48
click at [513, 59] on span "Download call recording securely" at bounding box center [500, 56] width 85 height 7
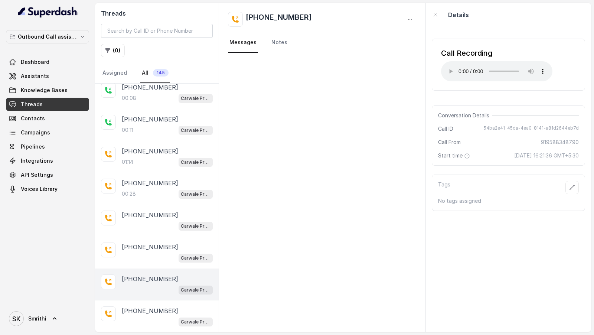
click at [497, 126] on span "54ba2e41-45da-4ea0-8141-a81d2644eb7d" at bounding box center [531, 128] width 95 height 7
copy span "54ba2e41-45da-4ea0-8141-a81d2644eb7d"
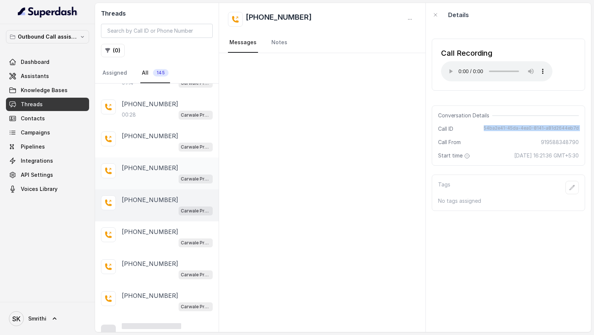
scroll to position [1364, 0]
click at [163, 227] on p "+919306265612" at bounding box center [150, 231] width 56 height 9
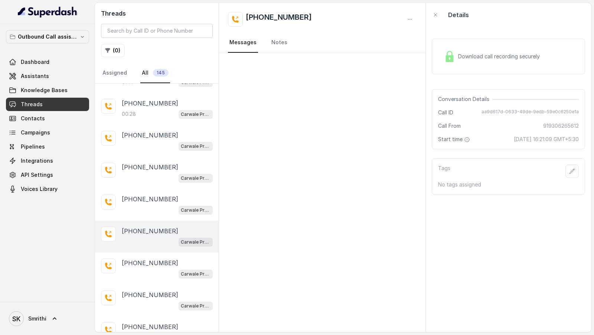
click at [497, 109] on span "aa9d617d-0633-49de-9edb-59e0c6250e1a" at bounding box center [530, 112] width 97 height 7
click at [166, 259] on p "+918383992431" at bounding box center [150, 263] width 56 height 9
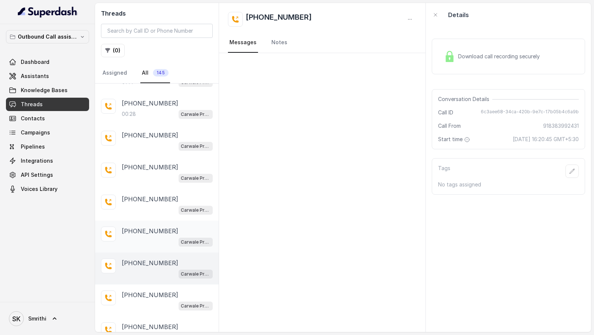
click at [164, 227] on p "+919306265612" at bounding box center [150, 231] width 56 height 9
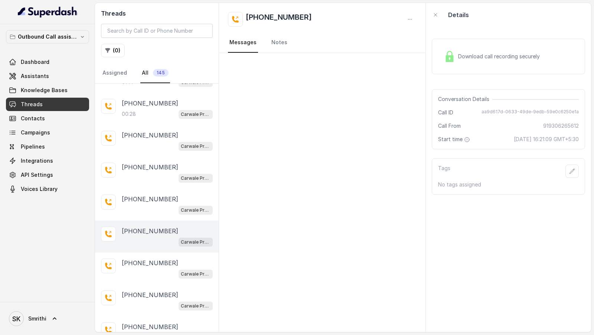
click at [529, 73] on div "Download call recording securely" at bounding box center [508, 57] width 153 height 36
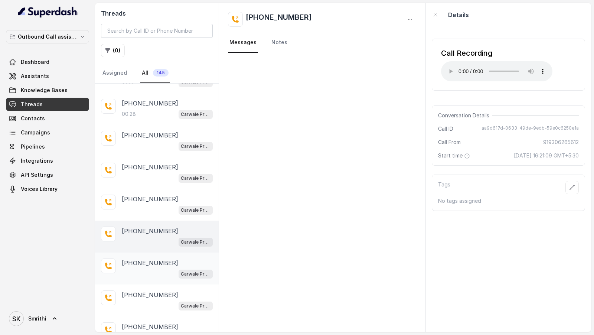
click at [155, 269] on div "Carwale Premium Voice Assistant" at bounding box center [167, 274] width 91 height 10
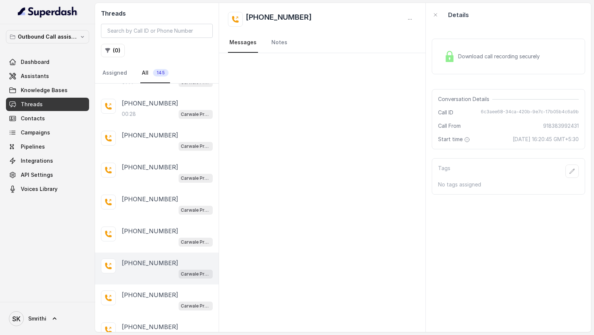
click at [511, 56] on span "Download call recording securely" at bounding box center [500, 56] width 85 height 7
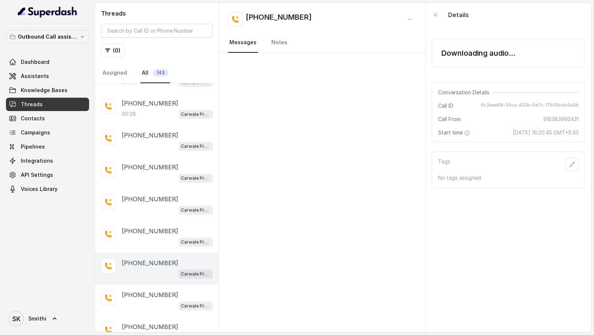
click at [501, 103] on span "6c3aee68-34ca-420b-9e7c-17b05b4c6a9b" at bounding box center [530, 105] width 98 height 7
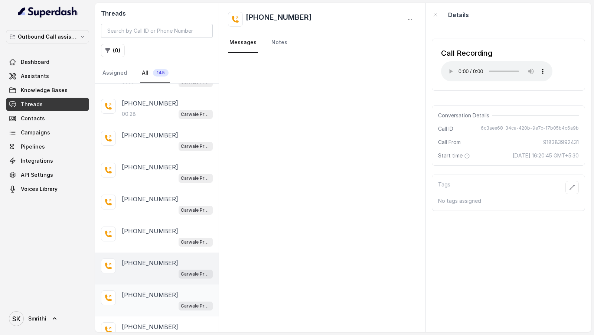
click at [131, 290] on p "+919877769738" at bounding box center [150, 294] width 56 height 9
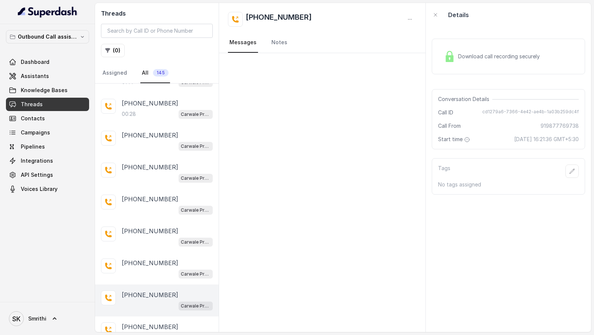
click at [515, 65] on div "Download call recording securely" at bounding box center [508, 57] width 153 height 36
click at [142, 333] on div "Carwale Premium Voice Assistant" at bounding box center [167, 338] width 91 height 10
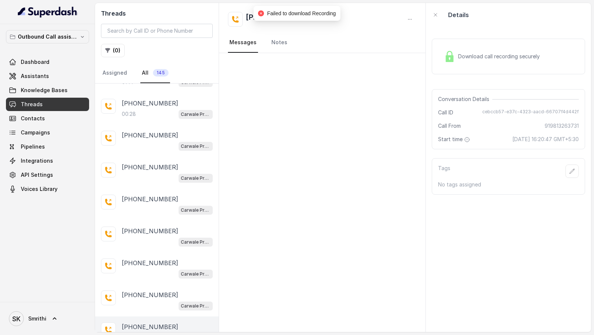
click at [504, 57] on span "Download call recording securely" at bounding box center [500, 56] width 85 height 7
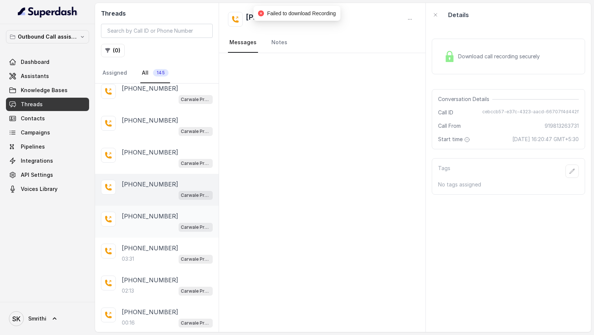
click at [163, 212] on p "+919429003914" at bounding box center [150, 216] width 56 height 9
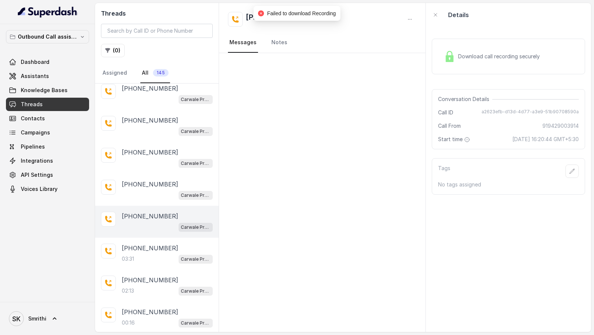
click at [532, 53] on span "Download call recording securely" at bounding box center [500, 56] width 85 height 7
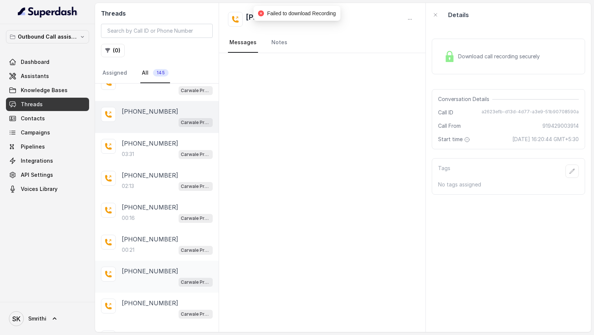
click at [141, 267] on p "+917078896342" at bounding box center [150, 271] width 56 height 9
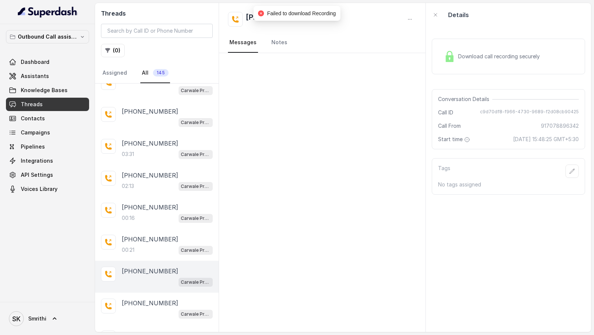
click at [490, 57] on span "Download call recording securely" at bounding box center [500, 56] width 85 height 7
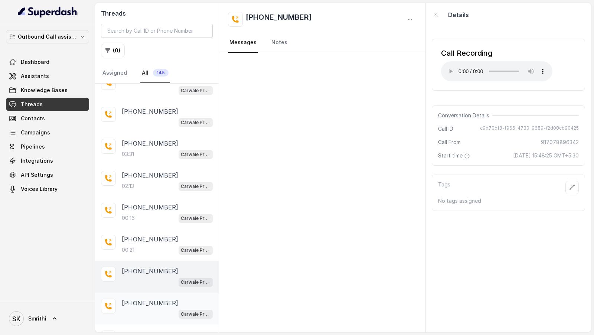
click at [158, 299] on p "+919991404784" at bounding box center [150, 303] width 56 height 9
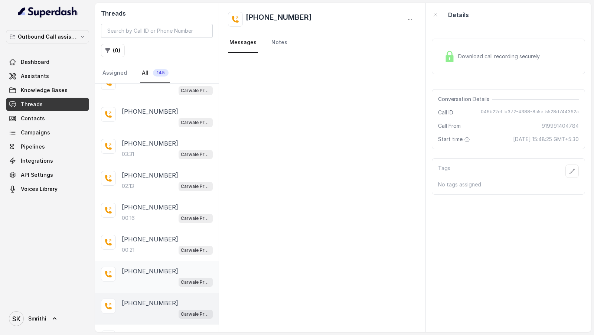
click at [156, 277] on div "Carwale Premium Voice Assistant" at bounding box center [167, 282] width 91 height 10
click at [495, 110] on span "c9d70df8-f966-4730-9689-f2d08cb90425" at bounding box center [529, 112] width 99 height 7
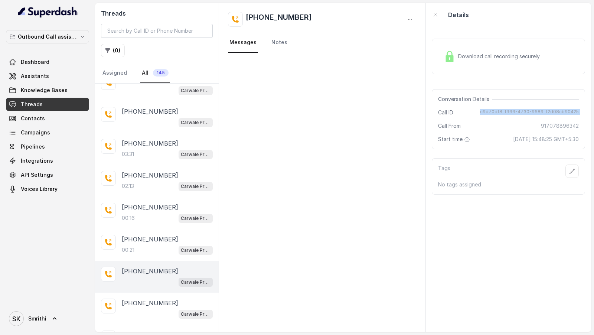
click at [495, 110] on span "c9d70df8-f966-4730-9689-f2d08cb90425" at bounding box center [529, 112] width 99 height 7
click at [465, 49] on div "Download call recording securely" at bounding box center [492, 56] width 102 height 17
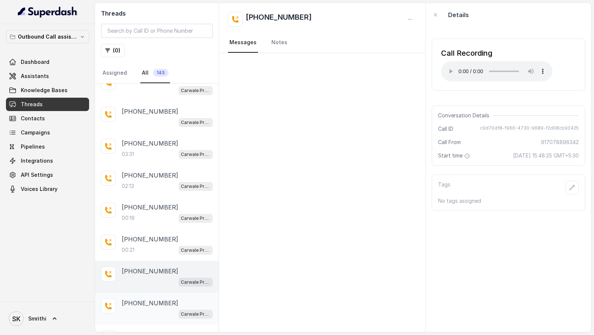
click at [150, 308] on div "+919991404784 Carwale Premium Voice Assistant" at bounding box center [157, 309] width 124 height 32
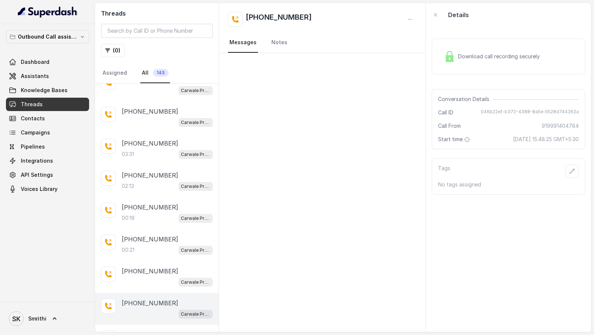
click at [469, 65] on div "Download call recording securely" at bounding box center [492, 56] width 102 height 17
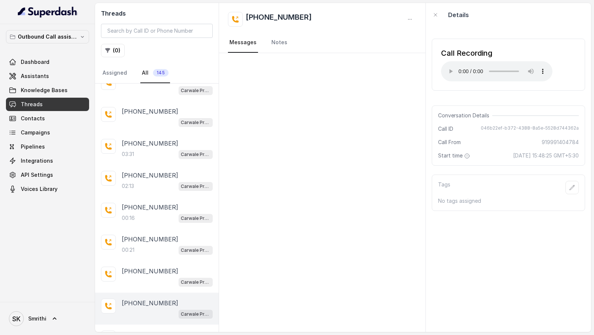
click at [493, 126] on span "046b22ef-b372-4388-8a5e-5528d744362a" at bounding box center [530, 128] width 98 height 7
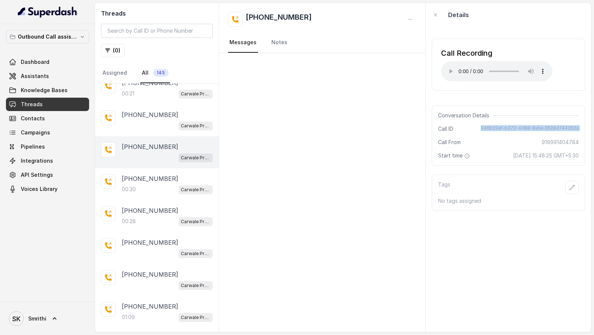
scroll to position [1775, 0]
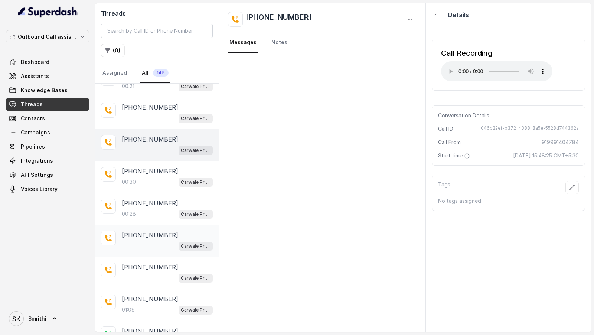
click at [166, 241] on div "Carwale Premium Voice Assistant" at bounding box center [167, 246] width 91 height 10
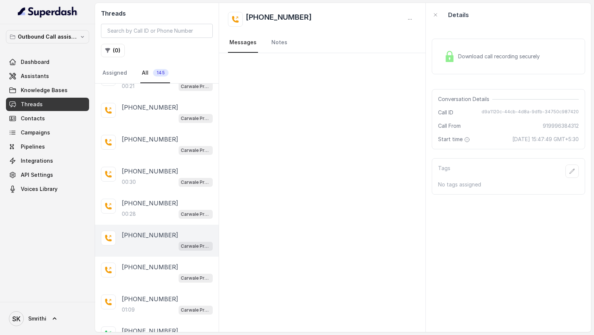
click at [507, 63] on div "Download call recording securely" at bounding box center [492, 56] width 102 height 17
click at [493, 103] on div "Conversation Details Call ID d9a1120c-44cb-4d8a-9dfb-34750c987420 Call From 919…" at bounding box center [508, 119] width 153 height 60
click at [157, 263] on p "+919780177886" at bounding box center [150, 267] width 56 height 9
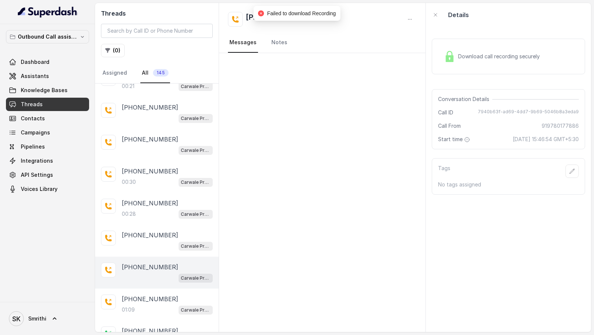
click at [499, 69] on div "Download call recording securely" at bounding box center [508, 57] width 153 height 36
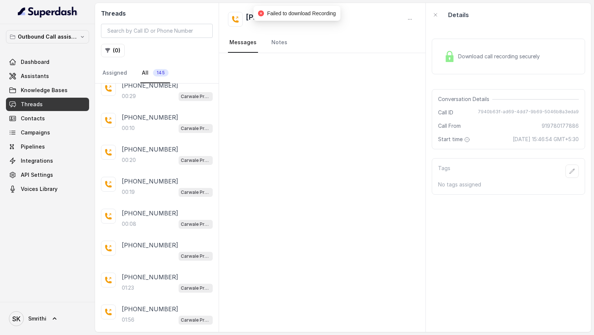
scroll to position [2314, 0]
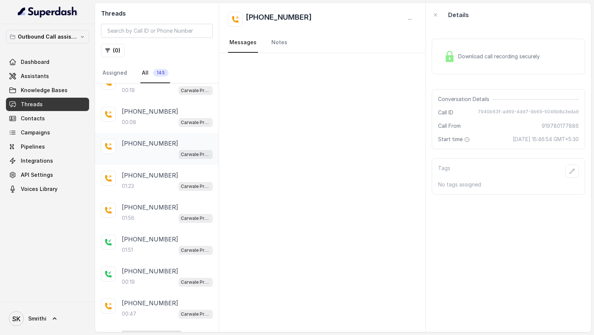
click at [169, 139] on div "+918607609589" at bounding box center [167, 143] width 91 height 9
click at [506, 60] on div "Download call recording securely" at bounding box center [492, 56] width 102 height 17
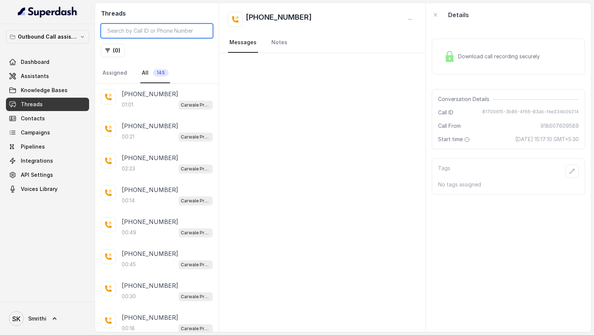
click at [152, 33] on input "search" at bounding box center [157, 31] width 112 height 14
paste input "a45d809a-38bb-4da2-86be-f1d60bb72119"
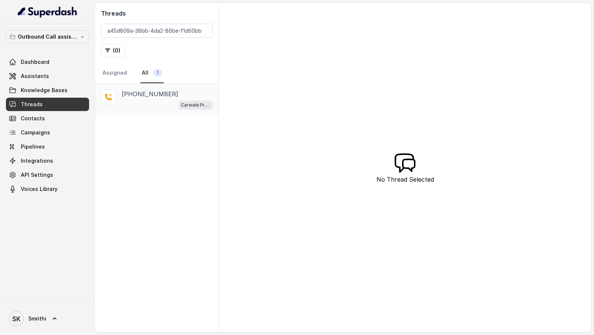
click at [160, 103] on div "Carwale Premium Voice Assistant" at bounding box center [167, 105] width 91 height 10
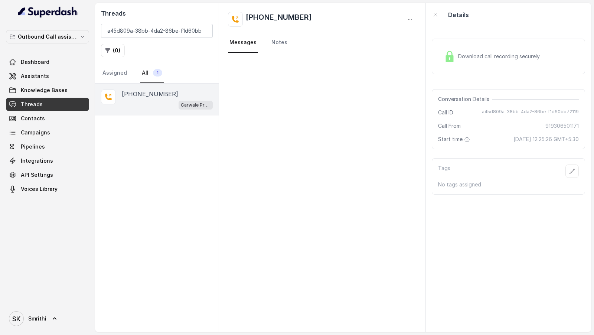
click at [528, 55] on span "Download call recording securely" at bounding box center [500, 56] width 85 height 7
click at [527, 55] on span "Download call recording securely" at bounding box center [500, 56] width 85 height 7
click at [166, 35] on input "a45d809a-38bb-4da2-86be-f1d60bb72119" at bounding box center [157, 31] width 112 height 14
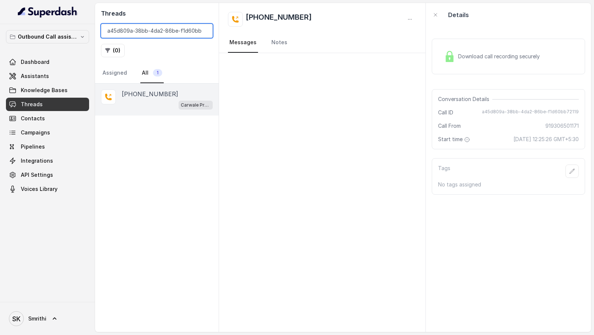
paste input "046b22ef-b372-4388-8a5e-5528d744362a"
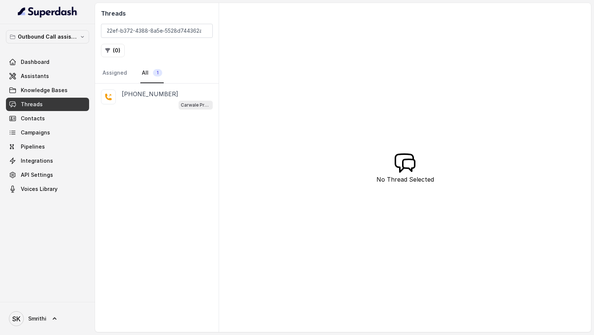
click at [175, 101] on div "Carwale Premium Voice Assistant" at bounding box center [167, 105] width 91 height 10
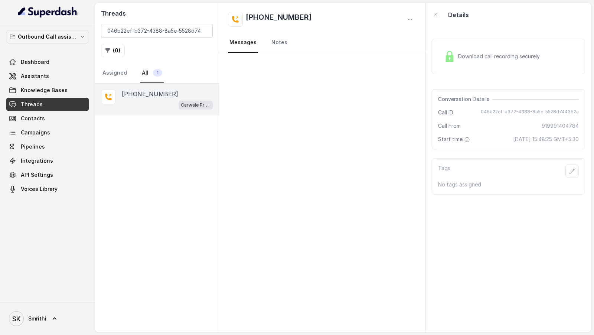
click at [493, 44] on div "Download call recording securely" at bounding box center [508, 57] width 153 height 36
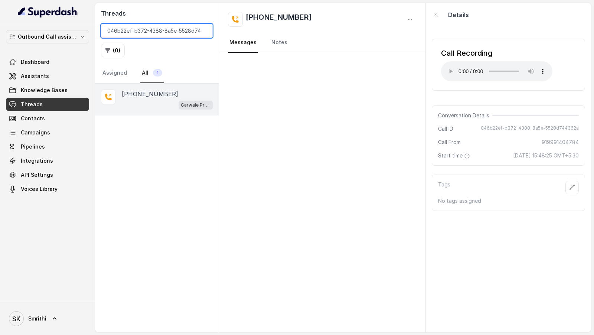
click at [147, 28] on input "046b22ef-b372-4388-8a5e-5528d744362a" at bounding box center [157, 31] width 112 height 14
paste input "c9d70df8-f966-4730-9689-f2d08cb90425"
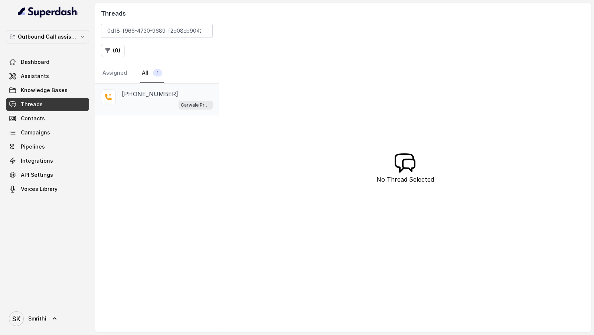
click at [179, 102] on div "Carwale Premium Voice Assistant" at bounding box center [196, 105] width 34 height 10
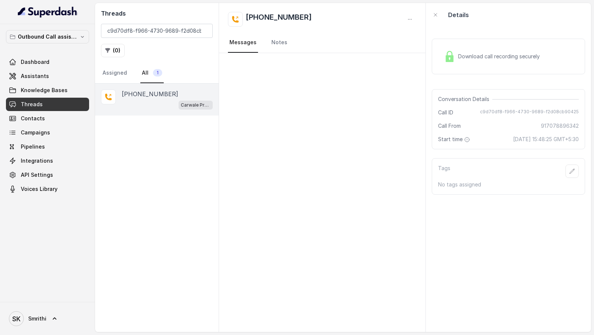
click at [495, 64] on div "Download call recording securely" at bounding box center [492, 56] width 102 height 17
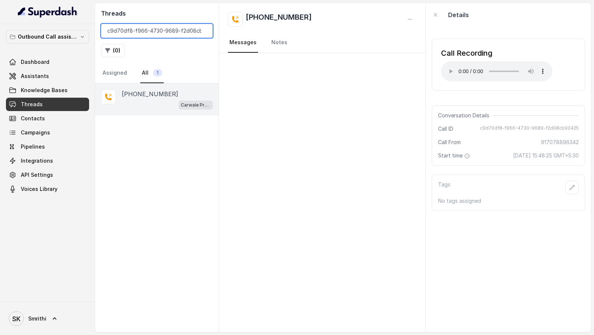
click at [181, 35] on input "c9d70df8-f966-4730-9689-f2d08cb90425" at bounding box center [157, 31] width 112 height 14
paste input "6c3aee68-34ca-420b-9e7c-17b05b4c6a9b"
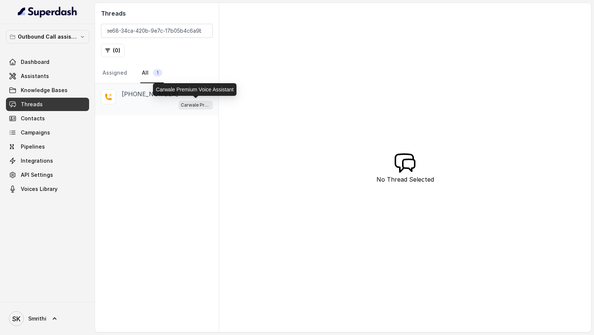
click at [183, 101] on span "Carwale Premium Voice Assistant" at bounding box center [196, 105] width 34 height 9
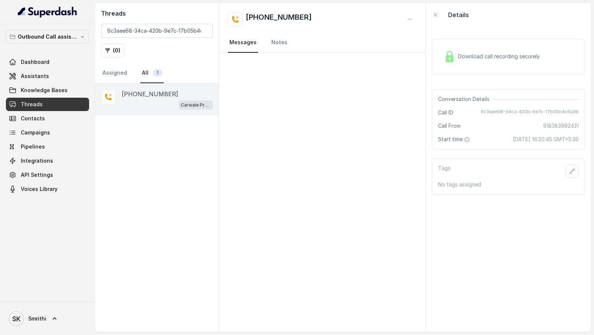
click at [467, 43] on div "Download call recording securely" at bounding box center [508, 57] width 153 height 36
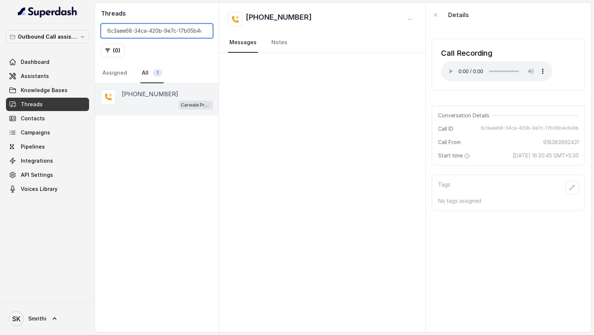
click at [165, 32] on input "6c3aee68-34ca-420b-9e7c-17b05b4c6a9b" at bounding box center [157, 31] width 112 height 14
paste input "aa9d617d-0633-49de-9edb-59e0c6250e1a"
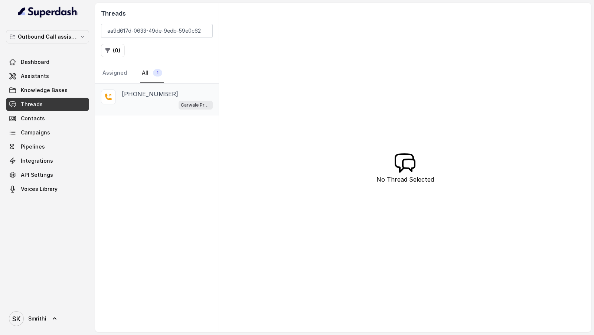
click at [161, 110] on div "+919306265612 Carwale Premium Voice Assistant" at bounding box center [157, 100] width 124 height 32
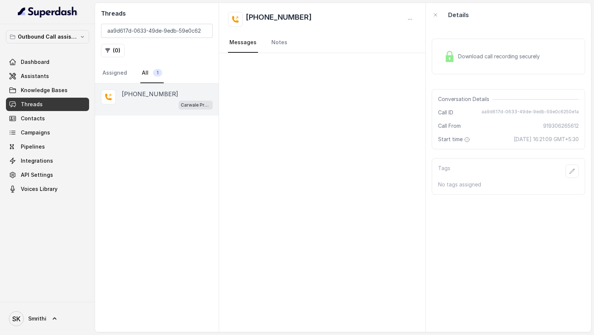
click at [532, 25] on div "Details" at bounding box center [508, 15] width 165 height 24
click at [507, 56] on span "Download call recording securely" at bounding box center [500, 56] width 85 height 7
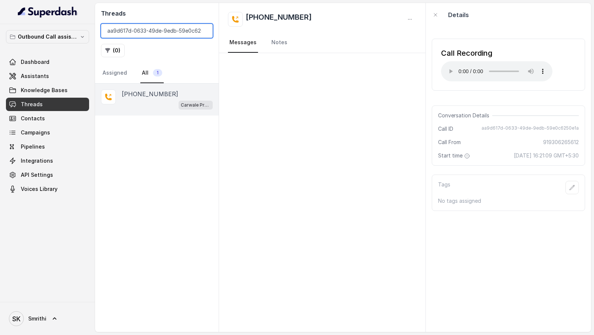
click at [189, 33] on input "aa9d617d-0633-49de-9edb-59e0c6250e1a" at bounding box center [157, 31] width 112 height 14
paste input "54ba2e41-45da-4ea0-8141-a81d2644eb7d"
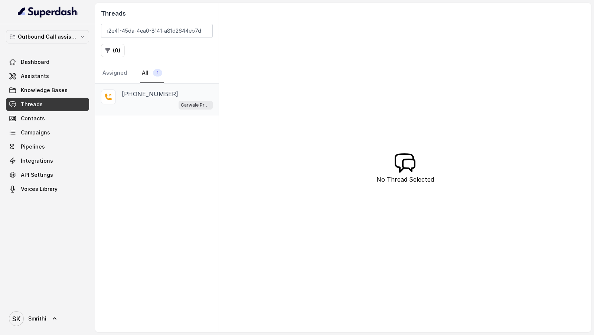
click at [172, 96] on div "+919588348790" at bounding box center [167, 94] width 91 height 9
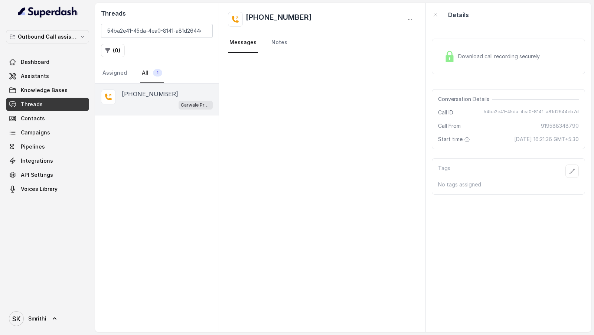
click at [484, 61] on div "Download call recording securely" at bounding box center [492, 56] width 102 height 17
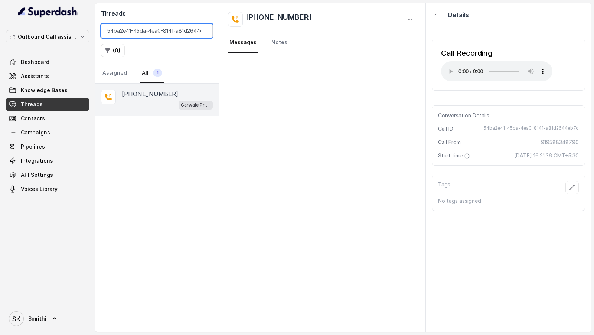
click at [152, 29] on input "54ba2e41-45da-4ea0-8141-a81d2644eb7d" at bounding box center [157, 31] width 112 height 14
paste input "c2f199aa-ee85-4c1f-8ba0-5cc9b7ea9fd8"
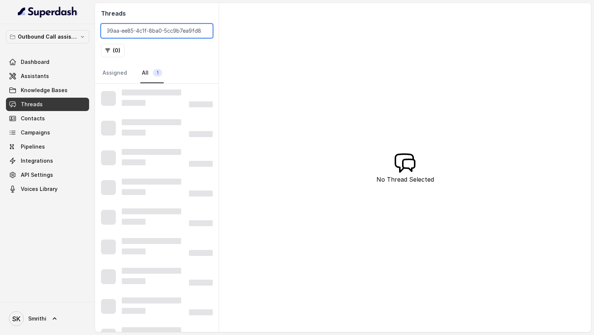
scroll to position [0, 8]
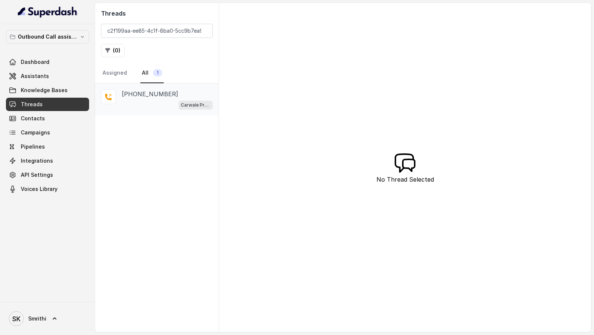
click at [151, 101] on div "Carwale Premium Voice Assistant" at bounding box center [167, 105] width 91 height 10
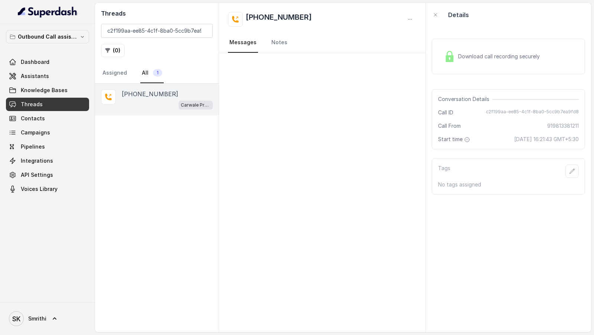
click at [508, 46] on div "Download call recording securely" at bounding box center [508, 57] width 153 height 36
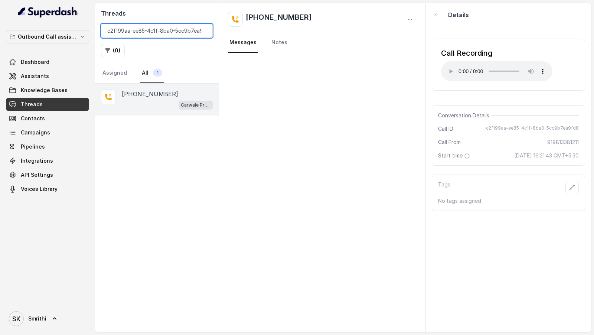
click at [150, 29] on input "c2f199aa-ee85-4c1f-8ba0-5cc9b7ea9fd8" at bounding box center [157, 31] width 112 height 14
paste input "1af2acbd-9bc2-4d5c-bbd2-49527421eb8e"
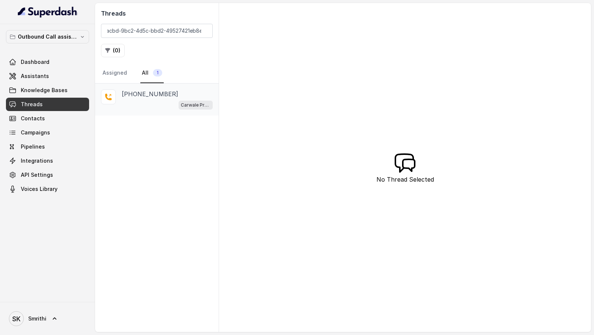
click at [109, 99] on icon at bounding box center [108, 97] width 7 height 7
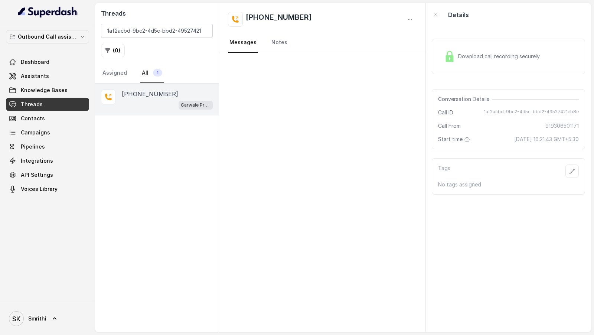
click at [485, 47] on div "Download call recording securely" at bounding box center [508, 57] width 153 height 36
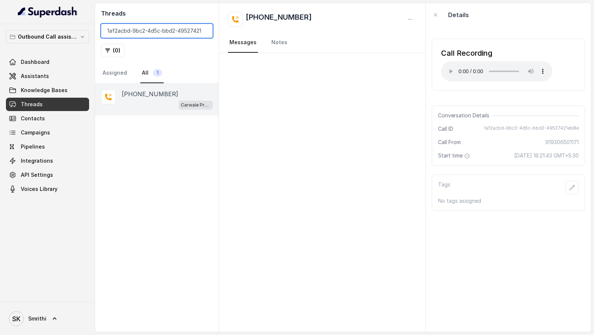
click at [151, 28] on input "1af2acbd-9bc2-4d5c-bbd2-49527421eb8e" at bounding box center [157, 31] width 112 height 14
paste input "a45d809a-38bb-4da2-86be-f1d60bb72119"
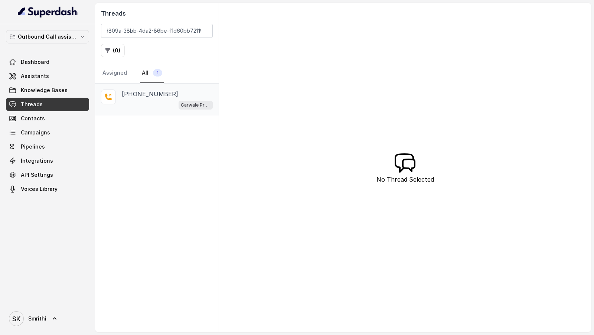
click at [163, 90] on p "+919306501171" at bounding box center [150, 94] width 56 height 9
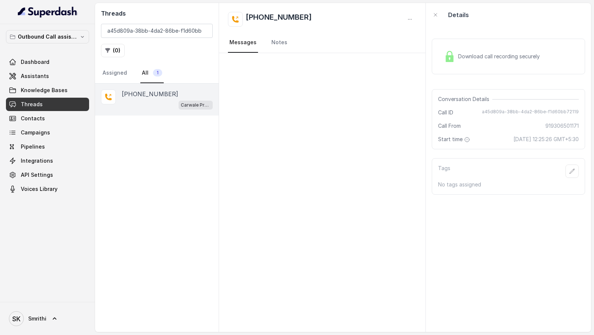
click at [521, 51] on div "Download call recording securely" at bounding box center [492, 56] width 102 height 17
click at [140, 38] on div "Threads a45d809a-38bb-4da2-86be-f1d60bb72119 ( 0 ) Assigned All 1" at bounding box center [157, 43] width 124 height 81
click at [146, 36] on input "a45d809a-38bb-4da2-86be-f1d60bb72119" at bounding box center [157, 31] width 112 height 14
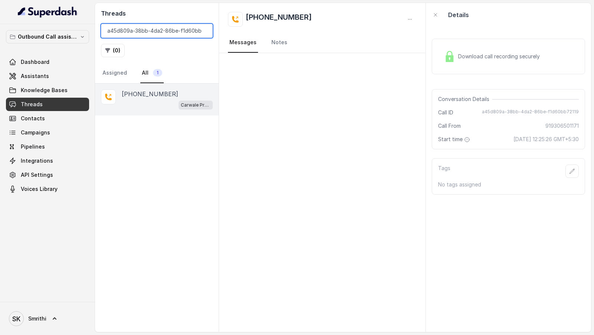
click at [146, 36] on input "a45d809a-38bb-4da2-86be-f1d60bb72119" at bounding box center [157, 31] width 112 height 14
paste input "e8d6b9d0-328f-44e6-8fad-9fdd8a452462"
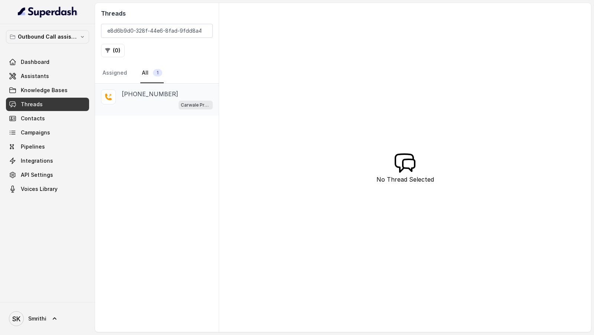
click at [167, 101] on div "Carwale Premium Voice Assistant" at bounding box center [167, 105] width 91 height 10
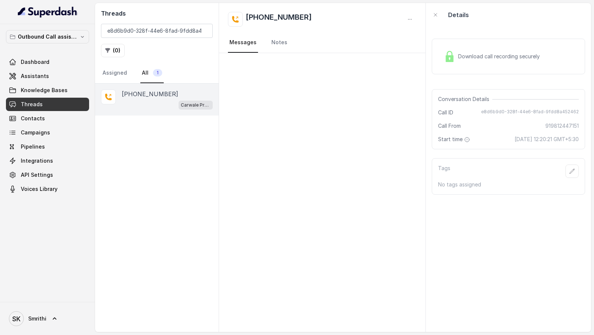
click at [472, 66] on div "Download call recording securely" at bounding box center [508, 57] width 153 height 36
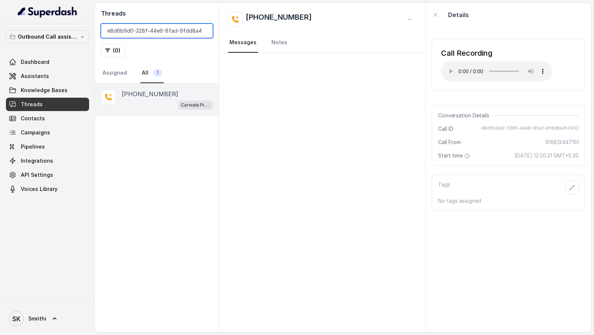
click at [142, 27] on input "e8d6b9d0-328f-44e6-8fad-9fdd8a452462" at bounding box center [157, 31] width 112 height 14
paste input "3a2b5efd-68e0-4d6e-8de7-621e60467e5a"
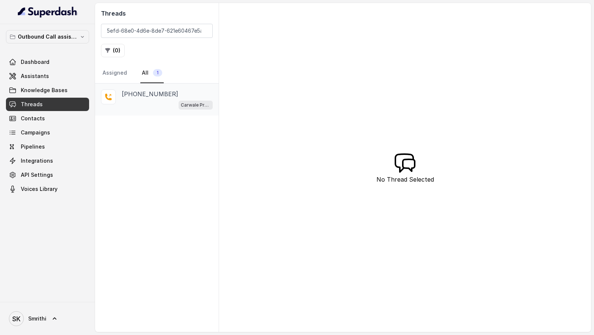
click at [164, 91] on p "+919350572223" at bounding box center [150, 94] width 56 height 9
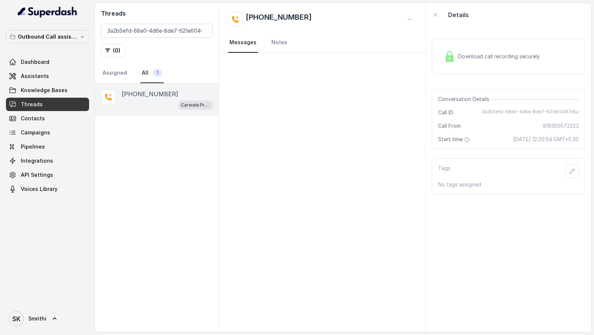
click at [483, 62] on div "Download call recording securely" at bounding box center [492, 56] width 102 height 17
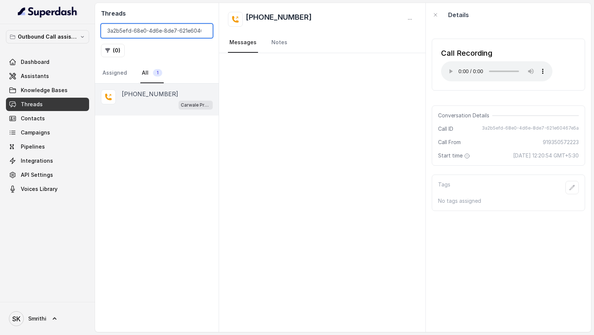
click at [153, 33] on input "3a2b5efd-68e0-4d6e-8de7-621e60467e5a" at bounding box center [157, 31] width 112 height 14
paste input "d6065408-3931-42c3-93ce-af847e273132"
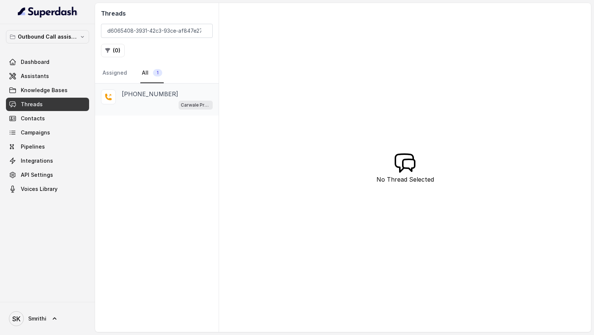
click at [136, 94] on p "+918383992431" at bounding box center [150, 94] width 56 height 9
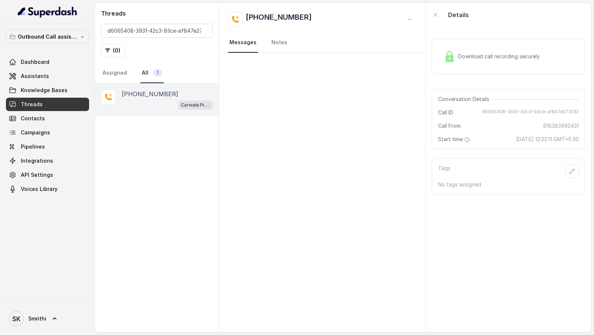
click at [478, 56] on span "Download call recording securely" at bounding box center [500, 56] width 85 height 7
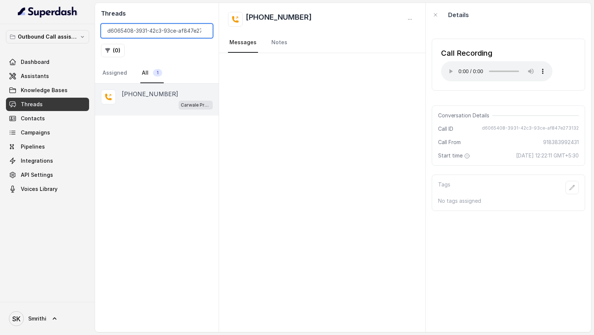
click at [178, 29] on input "d6065408-3931-42c3-93ce-af847e273132" at bounding box center [157, 31] width 112 height 14
paste input "2a77a650-4b4b-4632-bf3e-88413695849b"
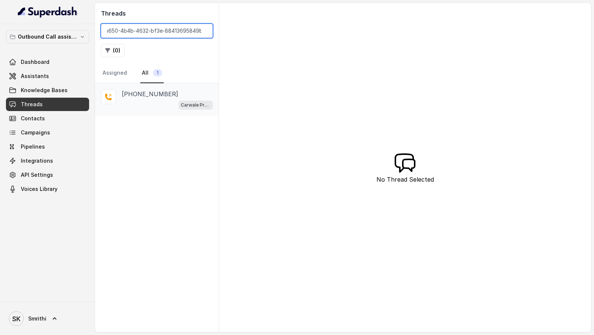
type input "2a77a650-4b4b-4632-bf3e-88413695849b"
click at [152, 102] on div "Carwale Premium Voice Assistant" at bounding box center [167, 105] width 91 height 10
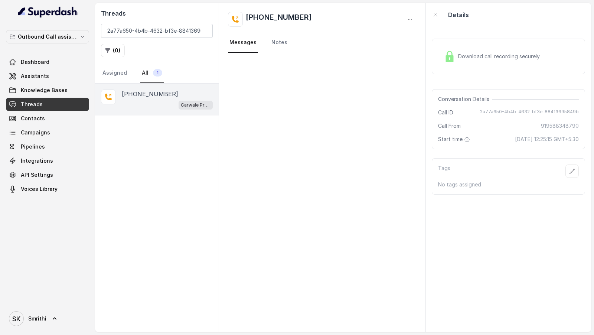
click at [465, 56] on span "Download call recording securely" at bounding box center [500, 56] width 85 height 7
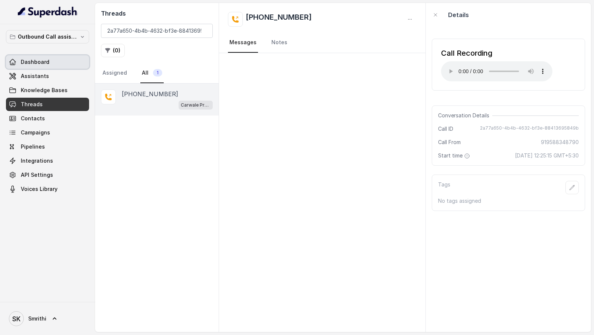
click at [53, 58] on link "Dashboard" at bounding box center [47, 61] width 83 height 13
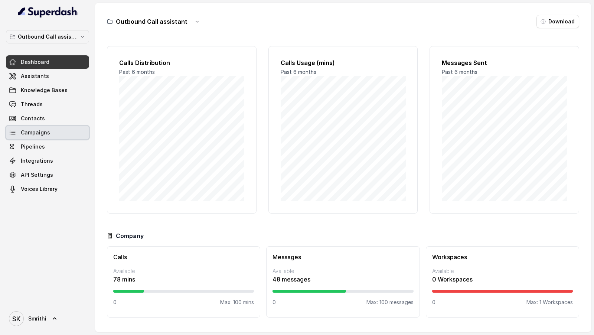
click at [50, 132] on link "Campaigns" at bounding box center [47, 132] width 83 height 13
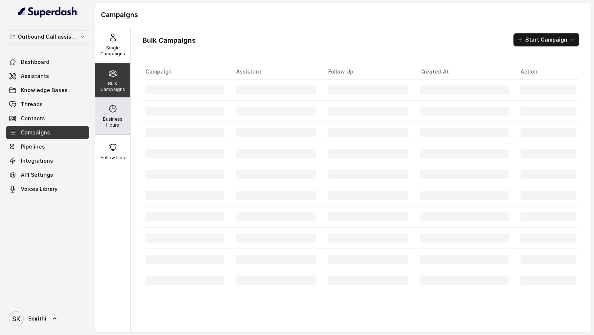
click at [123, 110] on div "Business Hours" at bounding box center [112, 116] width 35 height 36
select select "Asia/Calcutta"
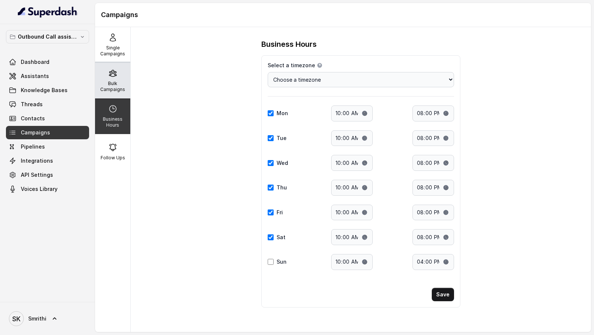
click at [116, 73] on icon at bounding box center [112, 73] width 9 height 9
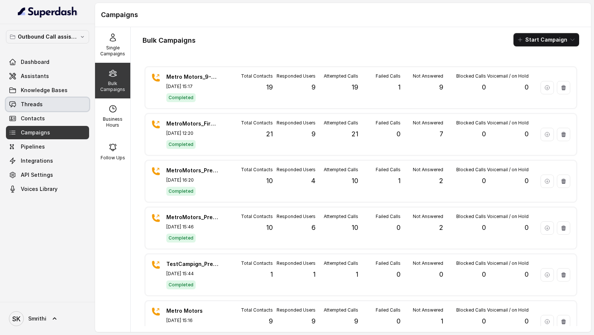
click at [37, 101] on span "Threads" at bounding box center [32, 104] width 22 height 7
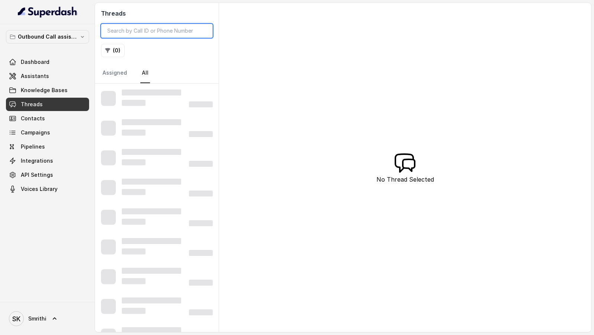
click at [182, 33] on input "search" at bounding box center [157, 31] width 112 height 14
paste input "3a2b5efd-68e0-4d6e-8de7-621e60467e5a"
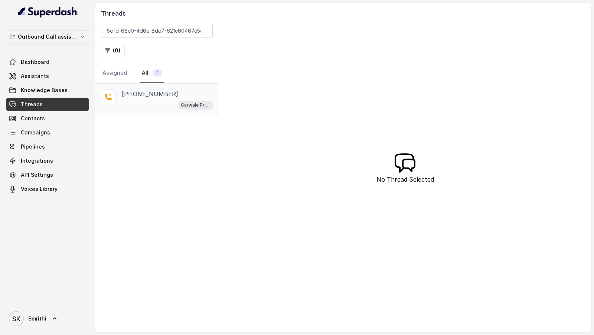
click at [144, 93] on p "+919350572223" at bounding box center [150, 94] width 56 height 9
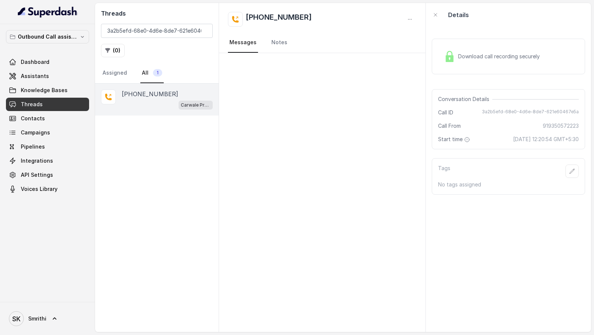
click at [487, 62] on div "Download call recording securely" at bounding box center [492, 56] width 102 height 17
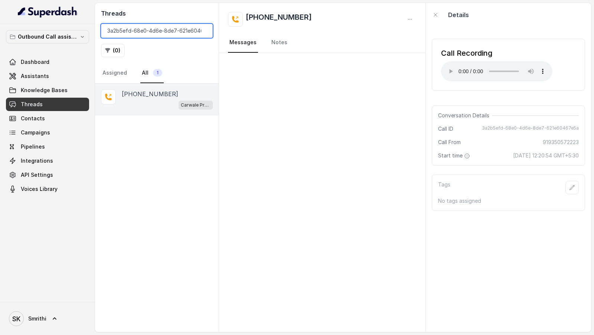
click at [169, 32] on input "3a2b5efd-68e0-4d6e-8de7-621e60467e5a" at bounding box center [157, 31] width 112 height 14
paste input "2a77a650-4b4b-4632-bf3e-88413695849b"
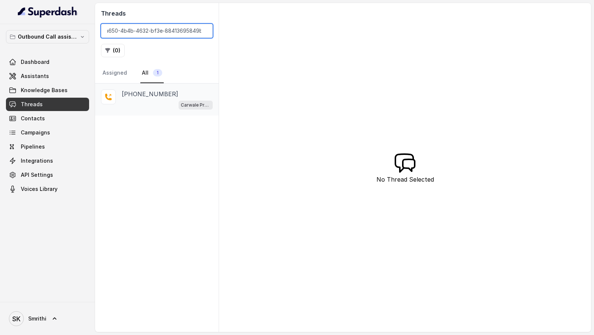
type input "2a77a650-4b4b-4632-bf3e-88413695849b"
click at [155, 95] on p "+919588348790" at bounding box center [150, 94] width 56 height 9
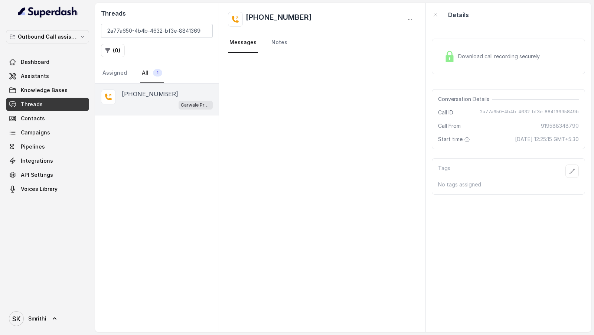
click at [469, 55] on span "Download call recording securely" at bounding box center [500, 56] width 85 height 7
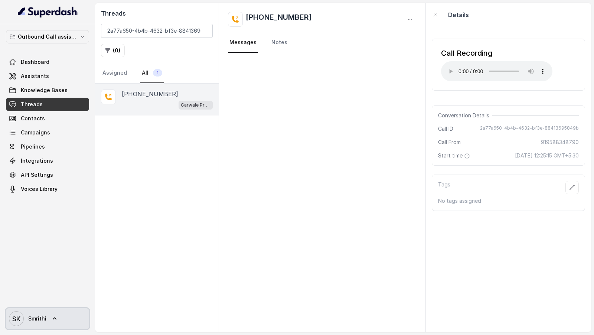
click at [39, 320] on span "Smrithi" at bounding box center [37, 318] width 18 height 7
click at [64, 62] on nav "Outbound Call assistant Dashboard Assistants Knowledge Bases Threads Contacts C…" at bounding box center [47, 167] width 95 height 335
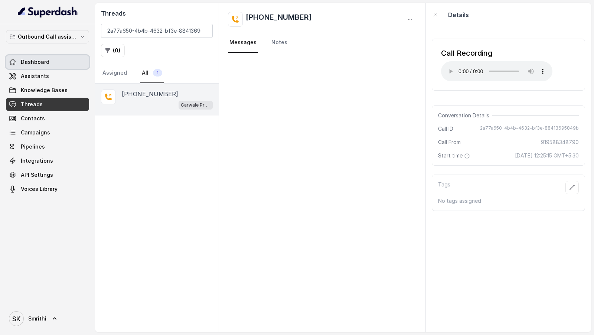
click at [64, 62] on link "Dashboard" at bounding box center [47, 61] width 83 height 13
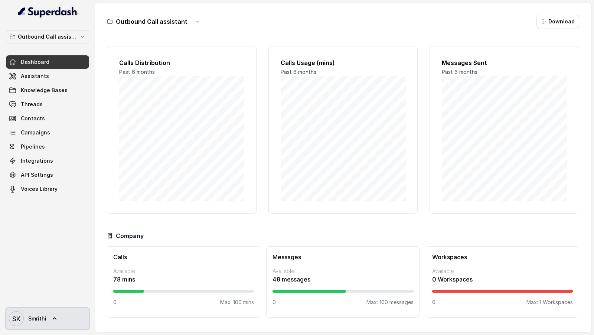
click at [58, 318] on link "SK Smrithi" at bounding box center [47, 318] width 83 height 21
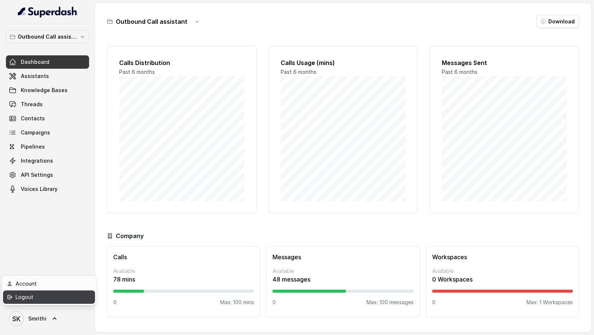
click at [65, 298] on div "Logout" at bounding box center [47, 297] width 63 height 9
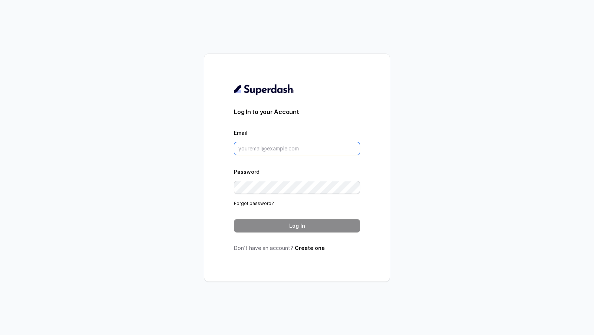
type input "[EMAIL_ADDRESS][DOMAIN_NAME]"
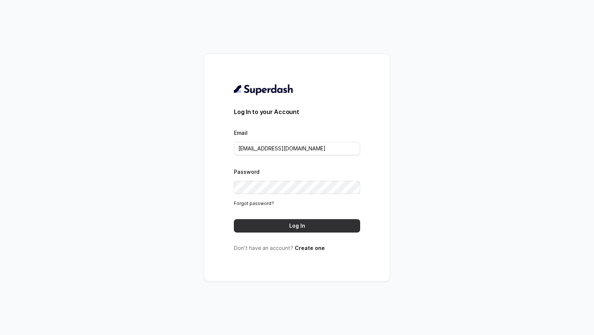
click at [267, 226] on button "Log In" at bounding box center [297, 225] width 126 height 13
